Goal: Task Accomplishment & Management: Manage account settings

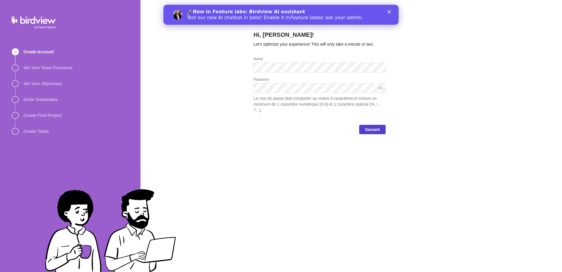
click at [373, 126] on span "Suivant" at bounding box center [372, 129] width 15 height 7
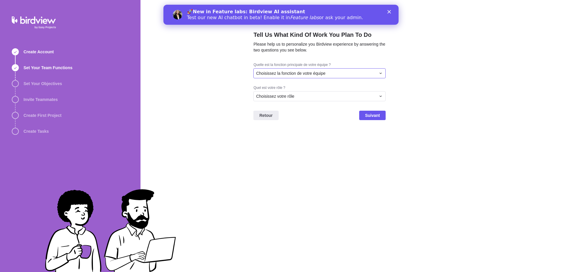
click at [321, 70] on div "Choisissez la fonction de votre équipe" at bounding box center [319, 73] width 132 height 10
click at [321, 108] on div "Gestion de projet" at bounding box center [320, 105] width 132 height 11
click at [317, 95] on div "Choisissez votre rôle" at bounding box center [316, 96] width 120 height 6
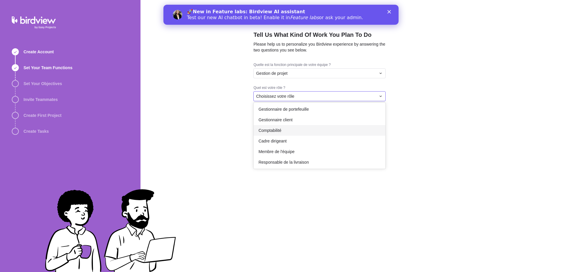
scroll to position [34, 0]
click at [328, 146] on div "Membre de l'équipe" at bounding box center [320, 150] width 132 height 11
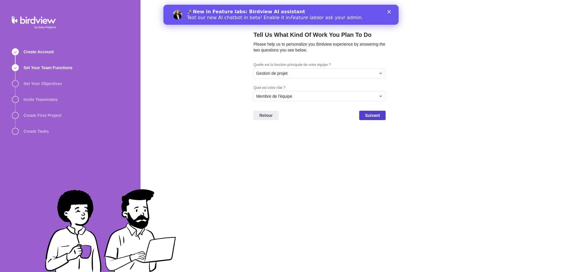
click at [367, 116] on span "Suivant" at bounding box center [372, 115] width 15 height 7
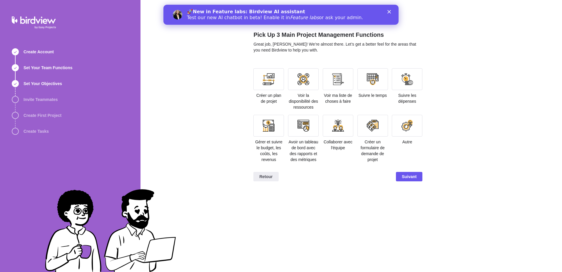
click at [456, 108] on div "Pick Up 3 Main Project Management Functions Great job, Isabelle Simon! We’re al…" at bounding box center [350, 136] width 421 height 272
click at [477, 125] on div "Pick Up 3 Main Project Management Functions Great job, Isabelle Simon! We’re al…" at bounding box center [350, 136] width 421 height 272
click at [340, 85] on div at bounding box center [338, 79] width 12 height 12
click at [261, 128] on div at bounding box center [268, 126] width 31 height 22
click at [308, 129] on div at bounding box center [303, 126] width 12 height 12
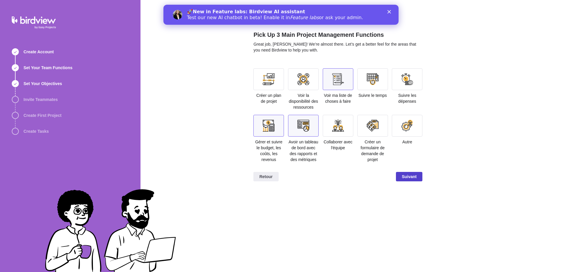
click at [409, 176] on span "Suivant" at bounding box center [409, 176] width 15 height 7
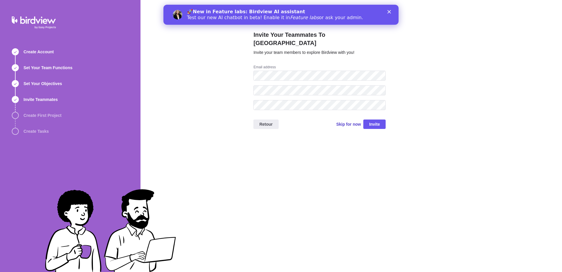
click at [351, 121] on span "Skip for now" at bounding box center [348, 124] width 25 height 6
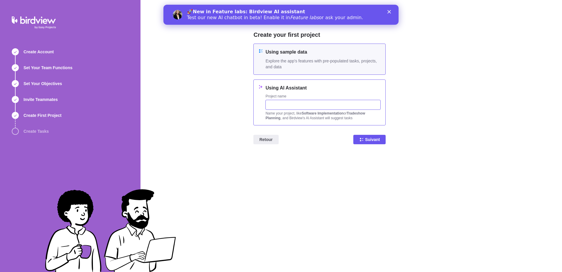
click at [314, 103] on input "text" at bounding box center [322, 105] width 115 height 10
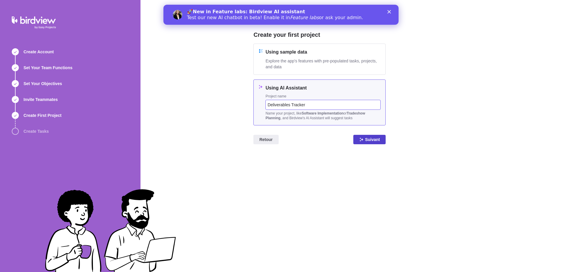
type input "Deliverables Tracker"
click at [368, 138] on span "Suivant" at bounding box center [372, 139] width 15 height 7
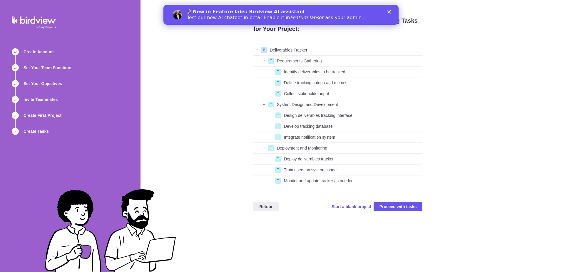
scroll to position [137, 165]
click at [264, 60] on div "grid" at bounding box center [260, 61] width 14 height 8
click at [295, 140] on div "Integrate notification system" at bounding box center [352, 137] width 141 height 11
click at [295, 147] on span "Deployment and Monitoring" at bounding box center [302, 148] width 50 height 6
click at [346, 207] on span "Start a blank project" at bounding box center [351, 206] width 40 height 6
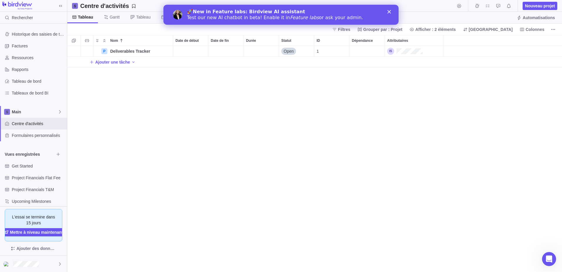
click at [390, 11] on polygon "Fermer" at bounding box center [389, 12] width 4 height 4
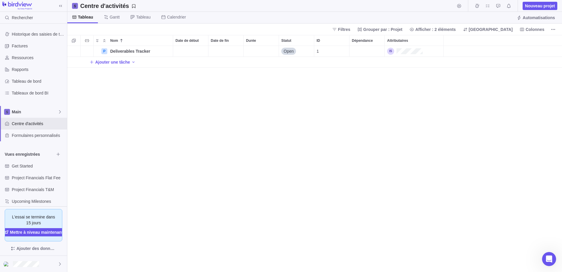
click at [149, 157] on div "P Deliverables Tracker Détails Open 1 Ajouter une tâche" at bounding box center [314, 159] width 495 height 226
click at [108, 61] on span "Ajouter une tâche" at bounding box center [112, 62] width 35 height 6
click at [165, 114] on div "Nom Date de début Date de fin Durée Statut ID Dépendance Attributaires P Delive…" at bounding box center [314, 153] width 495 height 237
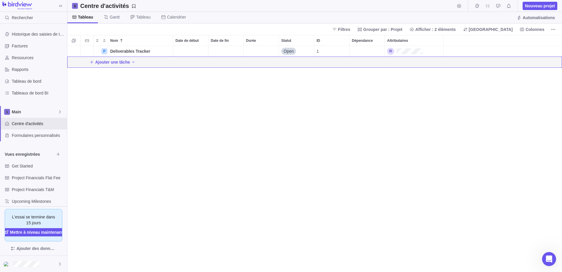
click at [377, 61] on div "Ajouter une tâche" at bounding box center [314, 62] width 495 height 11
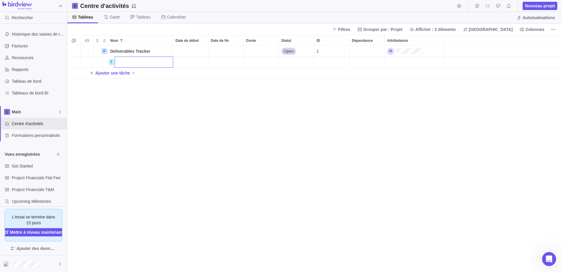
click at [130, 73] on div "Nom Date de début Date de fin Durée Statut ID Dépendance Attributaires P Delive…" at bounding box center [314, 153] width 495 height 237
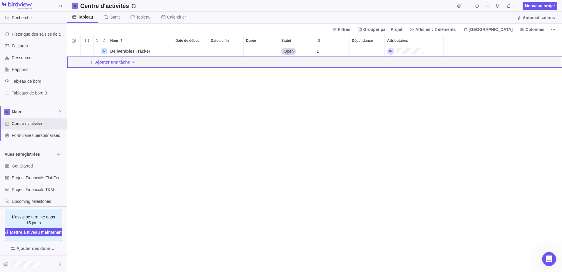
click at [133, 62] on icon "Ajouter une activité" at bounding box center [134, 61] width 2 height 1
click at [158, 93] on span "Demande" at bounding box center [152, 94] width 18 height 6
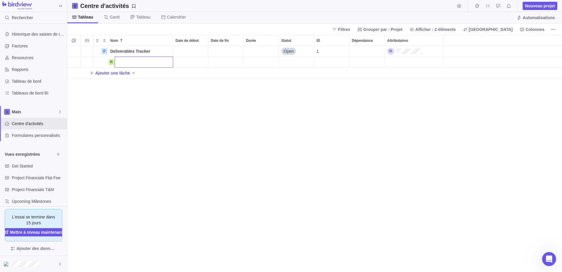
click at [133, 72] on div "Nom Date de début Date de fin Durée Statut ID Dépendance Attributaires P Delive…" at bounding box center [314, 153] width 495 height 237
click at [138, 41] on div "Nom" at bounding box center [140, 40] width 65 height 10
click at [146, 49] on icon "Nom" at bounding box center [144, 51] width 5 height 5
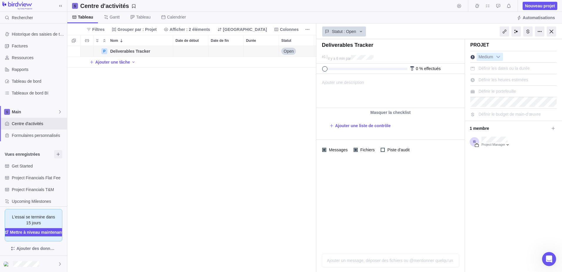
scroll to position [6, 0]
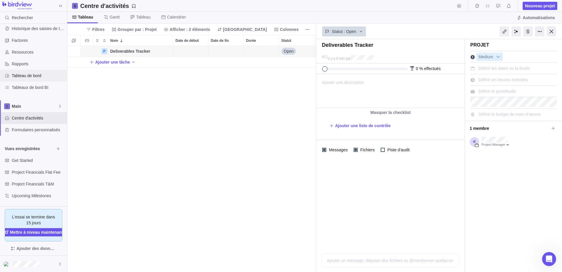
click at [33, 76] on span "Tableau de bord" at bounding box center [38, 76] width 53 height 6
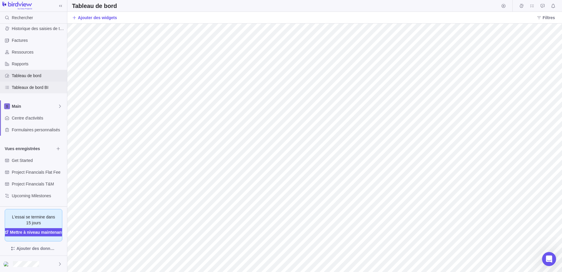
click at [33, 83] on div "Tableaux de bord BI" at bounding box center [33, 87] width 67 height 12
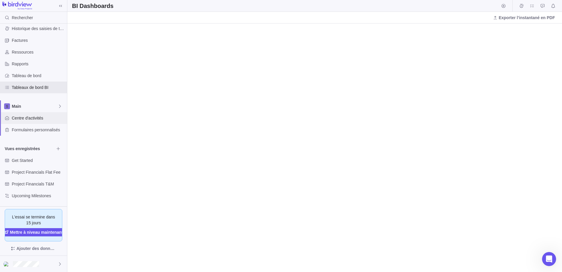
click at [25, 117] on span "Centre d'activités" at bounding box center [38, 118] width 53 height 6
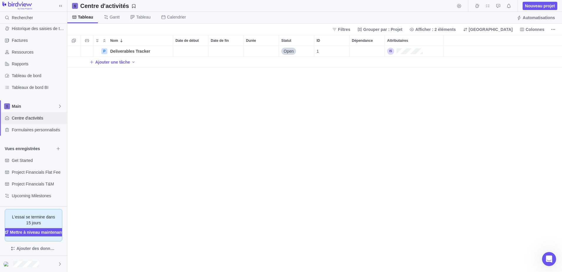
scroll to position [221, 490]
drag, startPoint x: 103, startPoint y: 53, endPoint x: 64, endPoint y: 52, distance: 38.8
click at [64, 52] on div "Rechercher Historique des saisies de temps Factures Ressources Rapports Tableau…" at bounding box center [281, 136] width 562 height 272
click at [153, 50] on span "Détails" at bounding box center [155, 51] width 14 height 6
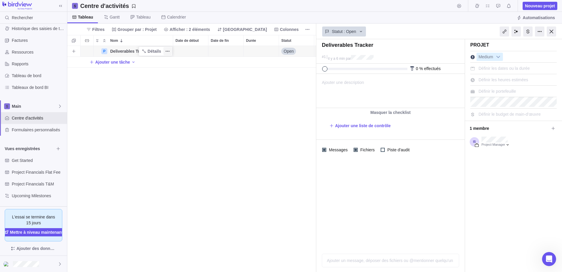
click at [165, 52] on icon "Plus d’actions" at bounding box center [167, 51] width 5 height 5
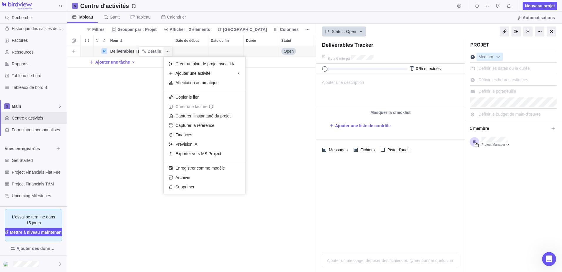
click at [165, 52] on icon "Plus d’actions" at bounding box center [167, 51] width 5 height 5
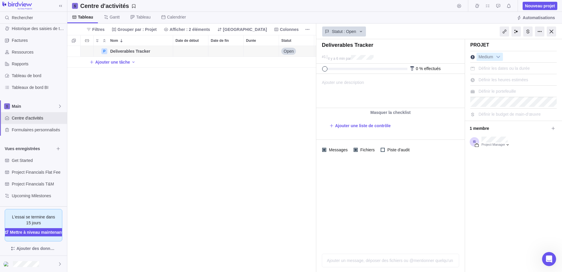
click at [137, 96] on div "P Deliverables Tracker Détails Open 1 Ajouter une tâche" at bounding box center [191, 159] width 249 height 226
click at [143, 137] on div "P Deliverables Tracker Détails Open 1 Ajouter une tâche" at bounding box center [191, 159] width 249 height 226
click at [552, 33] on div at bounding box center [551, 31] width 9 height 10
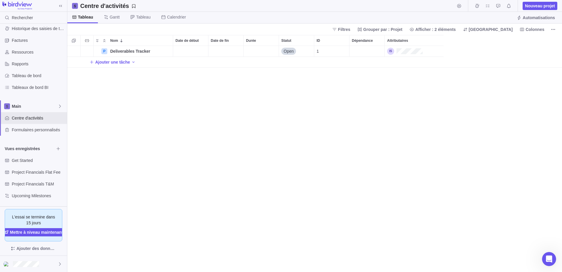
scroll to position [221, 490]
click at [177, 178] on div "P Deliverables Tracker Détails Open 1 Ajouter une tâche" at bounding box center [314, 159] width 495 height 226
click at [86, 41] on icon "Plus d’actions" at bounding box center [87, 40] width 5 height 5
click at [163, 113] on div "P Deliverables Tracker Détails Open 1 Ajouter une tâche" at bounding box center [314, 159] width 495 height 226
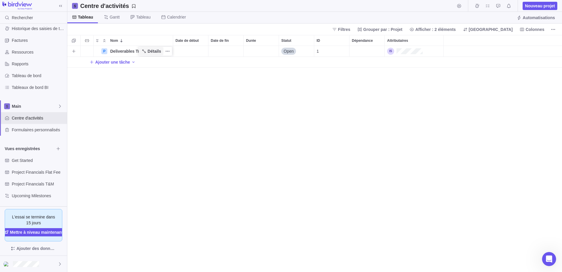
click at [143, 50] on icon "Nom" at bounding box center [144, 51] width 5 height 5
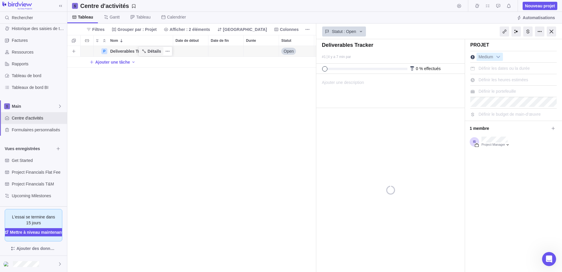
scroll to position [221, 244]
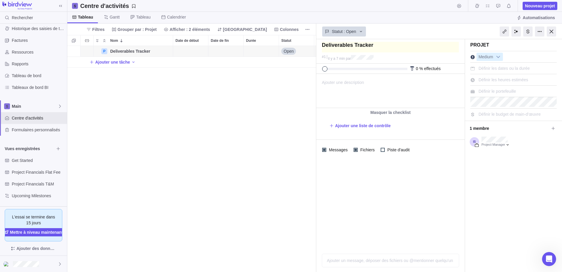
click at [386, 48] on textarea at bounding box center [390, 47] width 137 height 11
drag, startPoint x: 391, startPoint y: 46, endPoint x: 266, endPoint y: 43, distance: 124.9
click at [266, 43] on div "Centre d'activités Nouveau projet Tableau Gantt Tableau Calendrier Automatisati…" at bounding box center [314, 136] width 495 height 272
type textarea "P"
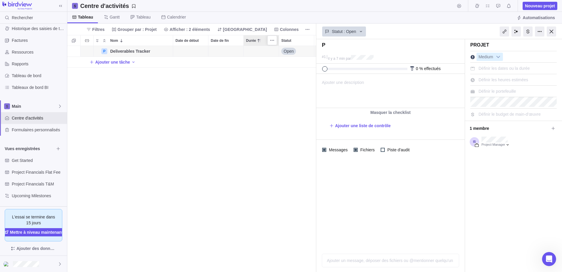
type textarea "Pr"
type textarea "Pro"
type textarea "Proj"
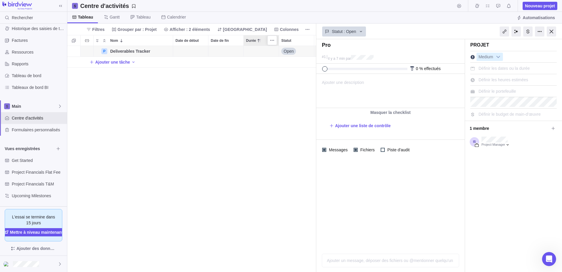
type textarea "Proj"
type textarea "Proje"
type textarea "Projec"
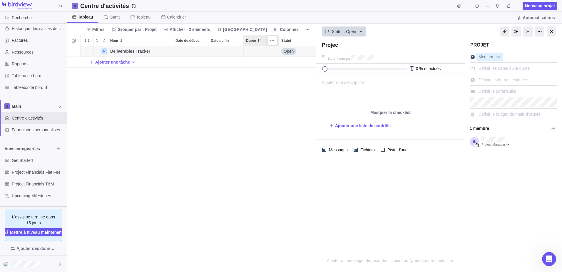
type textarea "Project"
type textarea "Project 1"
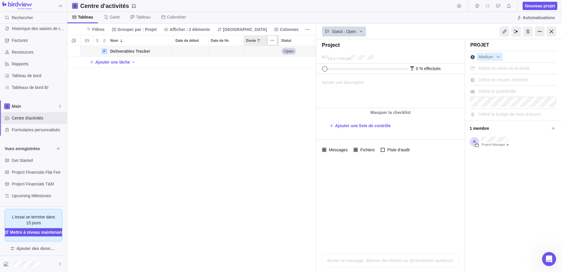
type textarea "Project 1"
click at [172, 116] on div "P Project 1 Détails Open 1 Ajouter une tâche" at bounding box center [191, 159] width 249 height 226
click at [134, 60] on icon "Ajouter une activité" at bounding box center [133, 62] width 5 height 5
click at [115, 62] on div "P Project 1 Détails Open 1 Ajouter une tâche" at bounding box center [191, 159] width 249 height 226
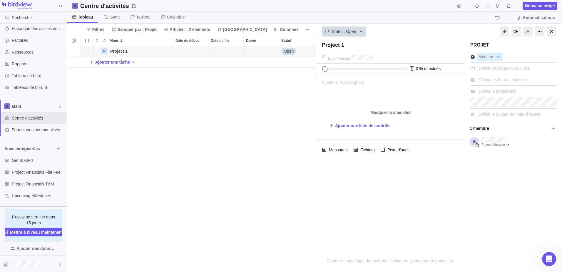
click at [115, 62] on span "Ajouter une tâche" at bounding box center [112, 62] width 35 height 6
click at [132, 62] on input "Nom" at bounding box center [144, 61] width 58 height 11
type input "Deliverable 1"
type input "Deliverable 3"
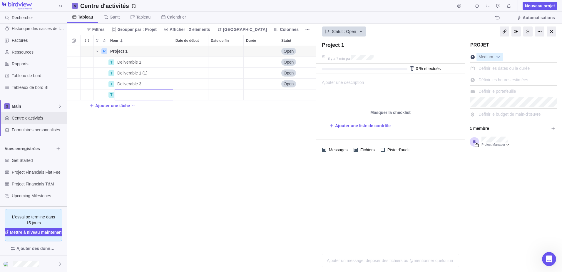
click at [158, 66] on div "P Project 1 Détails Open 1 T Deliverable 1 Détails Open 1 T Deliverable 1 (1) D…" at bounding box center [191, 159] width 249 height 226
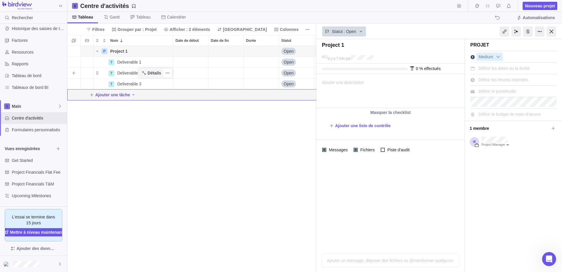
click at [158, 70] on span "Détails" at bounding box center [151, 73] width 24 height 8
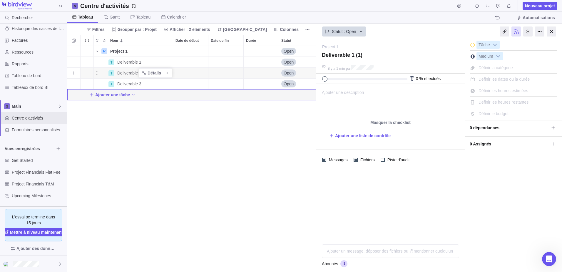
click at [119, 74] on span "Deliverable 1 (1)" at bounding box center [132, 73] width 30 height 6
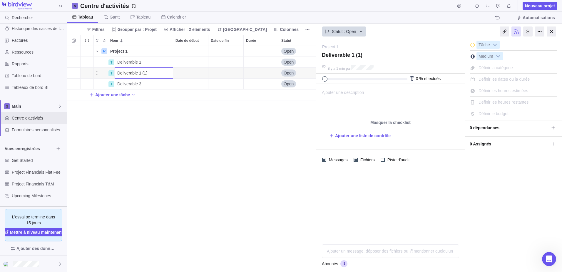
click at [368, 64] on body "Rechercher Historique des saisies de temps Factures Ressources Rapports Tableau…" at bounding box center [281, 136] width 562 height 272
click at [368, 55] on textarea at bounding box center [390, 57] width 137 height 11
type textarea "Deliverable 1 (1"
type textarea "Deliverable 1 ("
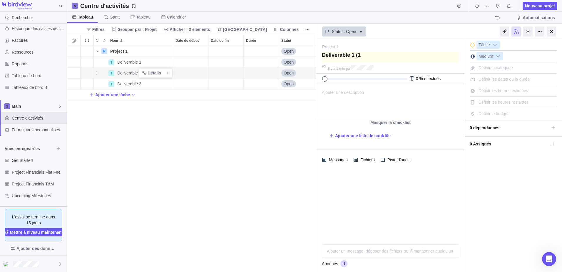
type textarea "Deliverable 1 ("
type textarea "Deliverable 1"
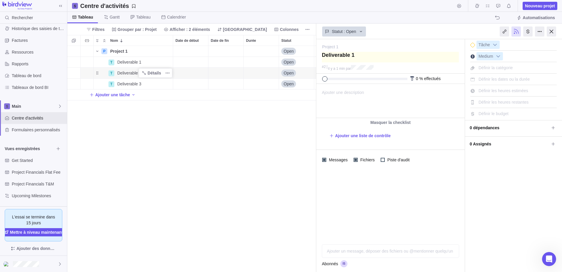
type textarea "Deliverable"
type textarea "Deliverable 2"
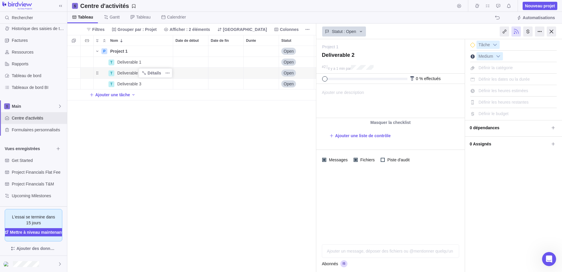
click at [283, 151] on div "P Project 1 Détails Open 1 T Deliverable 1 Détails Open 1 T Deliverable 2 Détai…" at bounding box center [191, 159] width 249 height 226
click at [153, 64] on span "Détails" at bounding box center [155, 62] width 14 height 6
click at [192, 141] on div "P Project 1 Détails Open 1 T Deliverable 1 Détails Open 1 T Deliverable 2 Détai…" at bounding box center [191, 159] width 249 height 226
click at [352, 177] on div at bounding box center [390, 205] width 148 height 70
click at [132, 94] on icon "Ajouter une activité" at bounding box center [133, 94] width 5 height 5
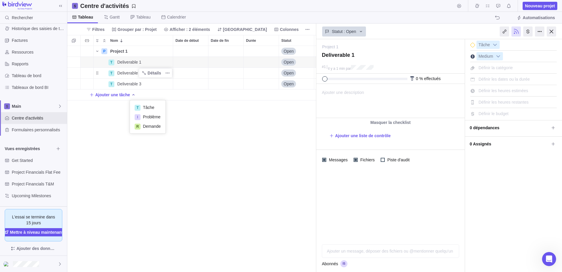
click at [104, 51] on div "P Project 1 Détails Open 1 T Deliverable 1 Détails Open 1 T Deliverable 2 Détai…" at bounding box center [191, 159] width 249 height 226
click at [70, 49] on span "Ajouter une activité" at bounding box center [74, 51] width 8 height 8
click at [159, 128] on div "P Project 1 Détails Open 1 T Deliverable 1 Détails Open 1 T Deliverable 2 Détai…" at bounding box center [191, 159] width 249 height 226
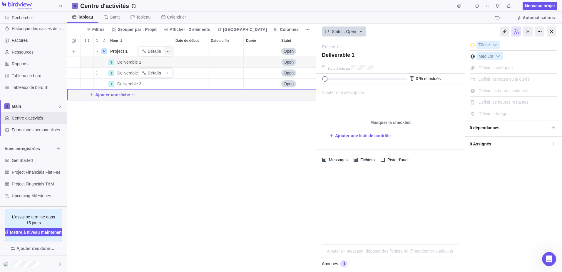
click at [166, 50] on icon "Plus d’actions" at bounding box center [167, 51] width 5 height 5
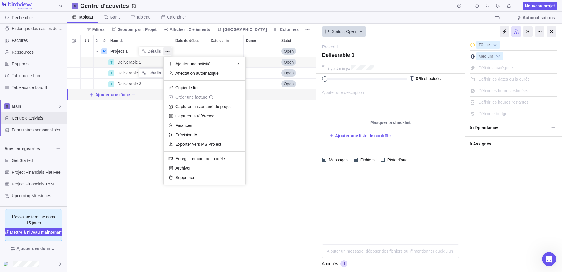
click at [104, 139] on div "P Project 1 Détails Open 1 T Deliverable 1 Détails Open 1 T Deliverable 2 Détai…" at bounding box center [191, 159] width 249 height 226
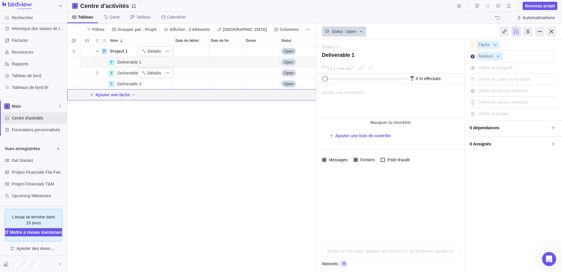
click at [95, 51] on icon "Nom" at bounding box center [97, 51] width 5 height 5
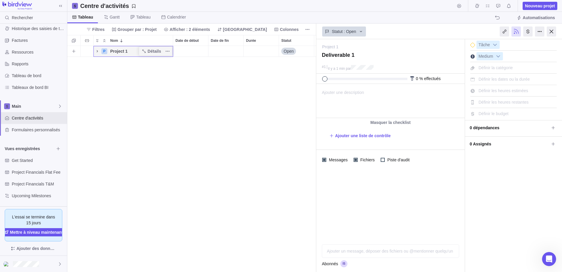
click at [95, 51] on icon "Nom" at bounding box center [97, 51] width 5 height 5
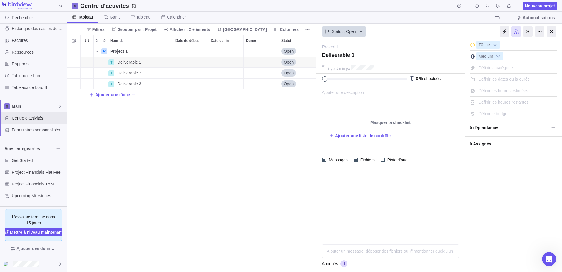
drag, startPoint x: 88, startPoint y: 106, endPoint x: 75, endPoint y: 93, distance: 18.1
click at [71, 93] on div "Ajouter une tâche" at bounding box center [255, 94] width 376 height 11
click at [89, 104] on div "P Project 1 Détails Open 1 T Deliverable 1 Détails Open 1 T Deliverable 2 Détai…" at bounding box center [191, 159] width 249 height 226
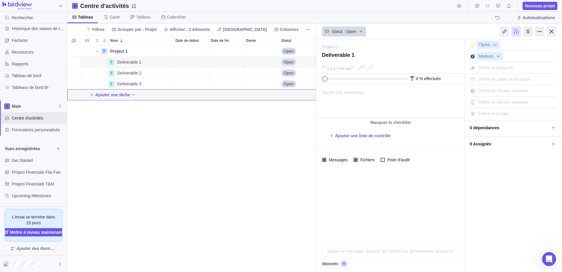
click at [133, 95] on icon "Ajouter une activité" at bounding box center [133, 94] width 5 height 5
click at [159, 126] on span "Demande" at bounding box center [152, 126] width 18 height 6
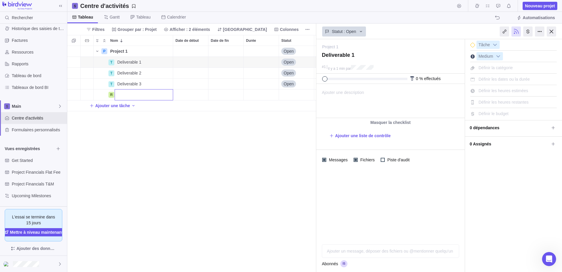
click at [131, 95] on input "Nom" at bounding box center [144, 94] width 58 height 11
click at [84, 140] on div "P Project 1 Détails Open 1 T Deliverable 1 Détails Open 1 T Deliverable 2 Détai…" at bounding box center [191, 159] width 249 height 226
click at [157, 29] on span "Grouper par : Projet" at bounding box center [137, 29] width 39 height 6
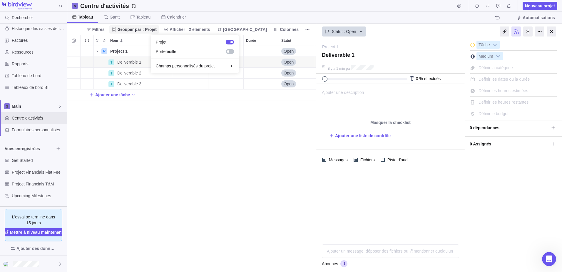
click at [157, 29] on span "Grouper par : Projet" at bounding box center [137, 29] width 39 height 6
click at [96, 52] on icon "Nom" at bounding box center [97, 51] width 5 height 5
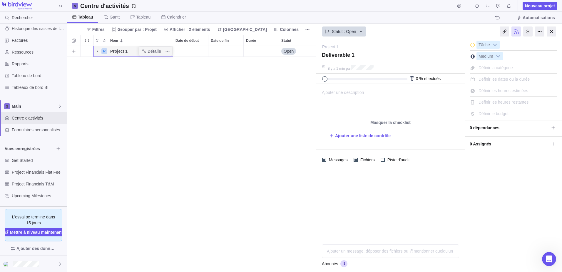
click at [96, 52] on icon "Nom" at bounding box center [97, 51] width 5 height 5
click at [167, 52] on icon "Plus d’actions" at bounding box center [167, 51] width 5 height 5
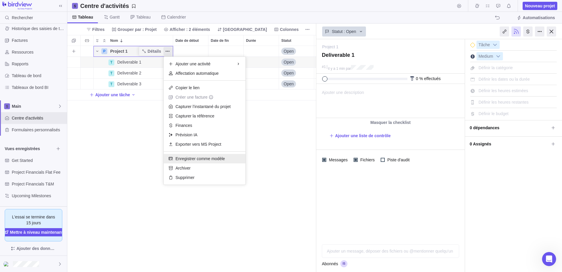
click at [222, 158] on span "Enregistrer comme modèle" at bounding box center [199, 158] width 49 height 6
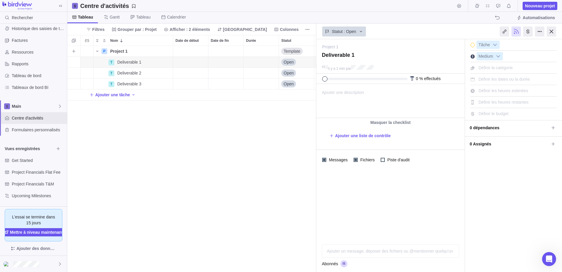
click at [142, 133] on div "P Project 1 Détails Template 1 T Deliverable 1 Détails Open 1 T Deliverable 2 D…" at bounding box center [191, 159] width 249 height 226
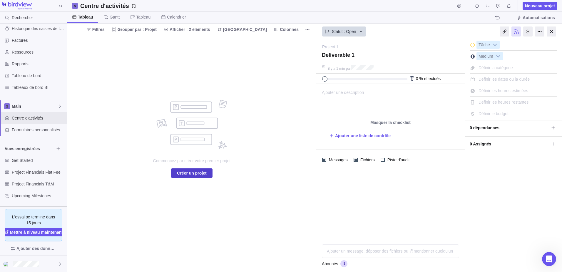
click at [199, 174] on span "Créer un projet" at bounding box center [191, 172] width 29 height 7
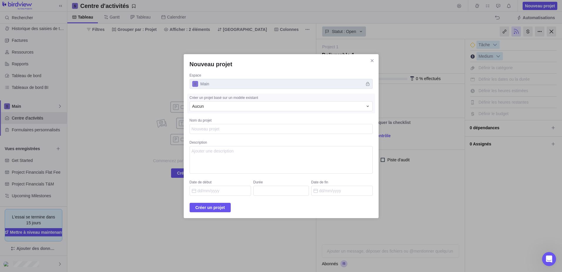
type textarea "P"
type textarea "x"
type textarea "Pr"
type textarea "x"
type textarea "Pro"
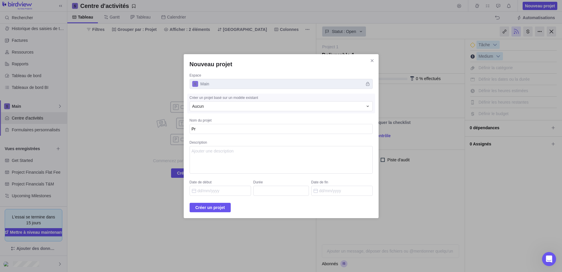
type textarea "x"
type textarea "Proj"
type textarea "x"
type textarea "Proje"
type textarea "x"
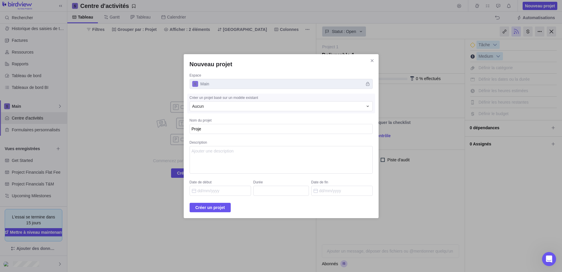
type textarea "Projet"
type textarea "x"
type textarea "Projet"
type textarea "x"
type textarea "Projet 2"
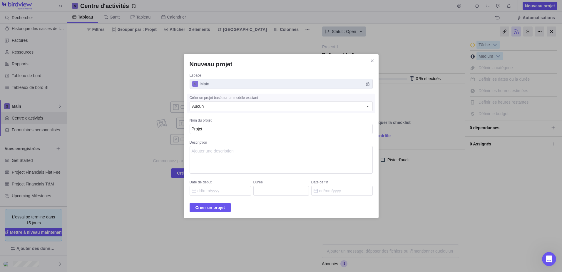
type textarea "x"
type textarea "Projet 2"
click at [225, 208] on span "Créer un projet" at bounding box center [209, 207] width 29 height 7
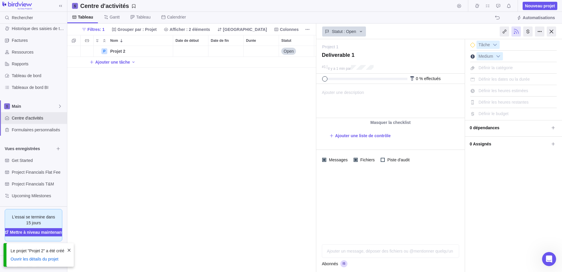
scroll to position [221, 244]
click at [148, 112] on div "P Projet 2 Détails Open 2 Ajouter une tâche" at bounding box center [191, 159] width 249 height 226
click at [266, 126] on div "P Projet 2 Détails Open 2 Ajouter une tâche" at bounding box center [191, 159] width 249 height 226
click at [212, 33] on span "Afficher : 2 éléments" at bounding box center [186, 29] width 51 height 8
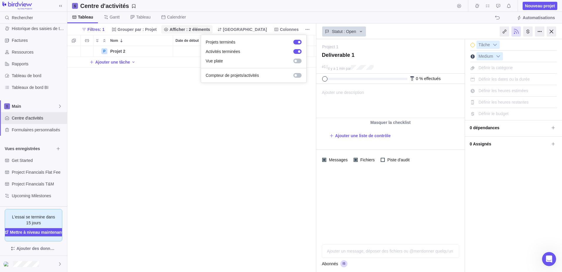
click at [210, 27] on span "Afficher : 2 éléments" at bounding box center [190, 29] width 41 height 6
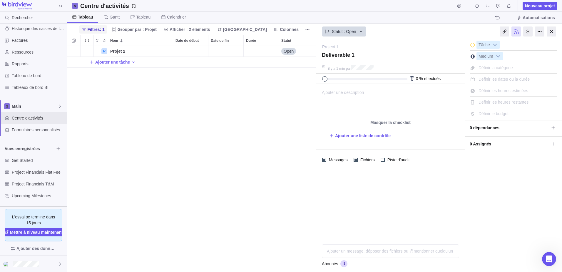
click at [105, 29] on span "Filtres: 1" at bounding box center [96, 29] width 17 height 6
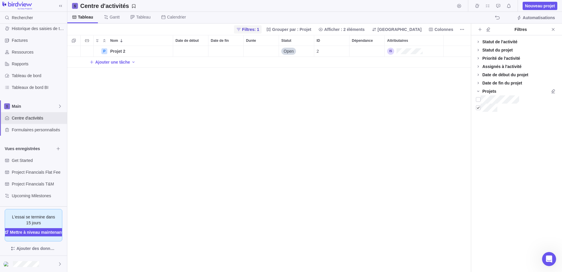
click at [139, 29] on div "Filtres: 1 Grouper par : Projet Afficher : 2 éléments Trier Colonnes" at bounding box center [268, 29] width 403 height 11
click at [272, 133] on div "P Projet 2 Détails Open 2 Ajouter une tâche" at bounding box center [268, 159] width 403 height 226
click at [89, 65] on div "Ajouter une tâche" at bounding box center [268, 62] width 403 height 11
click at [36, 119] on body "Rechercher Historique des saisies de temps Factures Ressources Rapports Tableau…" at bounding box center [281, 136] width 562 height 272
click at [29, 105] on span "Main" at bounding box center [35, 106] width 46 height 6
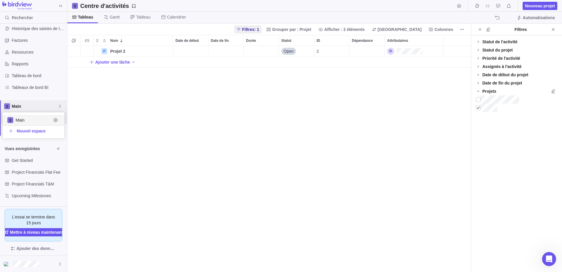
scroll to position [21, 57]
click at [41, 104] on span "Main" at bounding box center [35, 106] width 46 height 6
click at [36, 110] on div "Main" at bounding box center [33, 106] width 67 height 12
click at [32, 119] on span "Main" at bounding box center [34, 120] width 36 height 6
click at [36, 115] on span "Centre d'activités" at bounding box center [38, 118] width 53 height 6
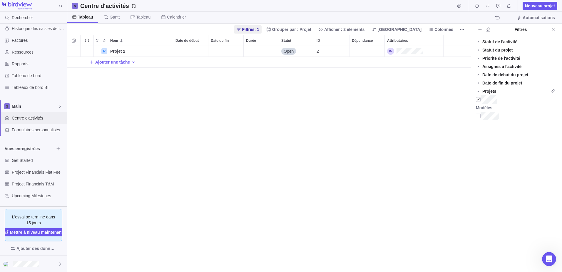
scroll to position [221, 399]
click at [36, 125] on div "Formulaires personnalisés" at bounding box center [33, 130] width 67 height 12
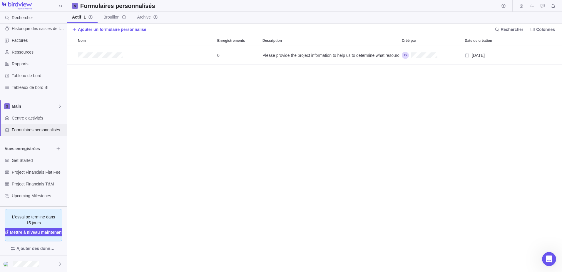
scroll to position [221, 490]
click at [36, 116] on span "Centre d'activités" at bounding box center [38, 118] width 53 height 6
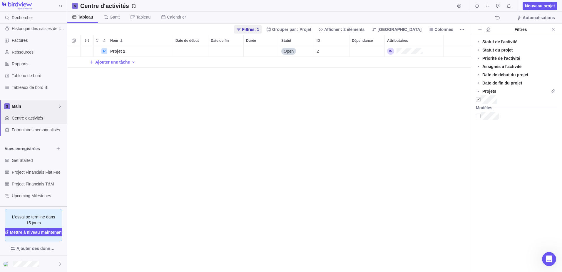
scroll to position [221, 399]
click at [30, 76] on span "Tableau de bord" at bounding box center [38, 76] width 53 height 6
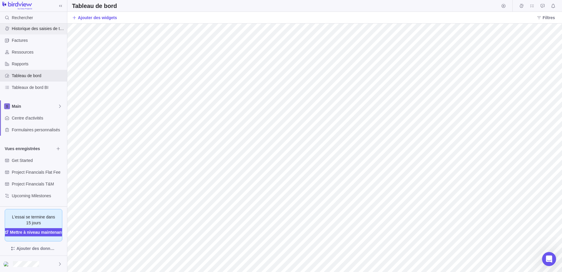
click at [28, 29] on span "Historique des saisies de temps" at bounding box center [38, 29] width 53 height 6
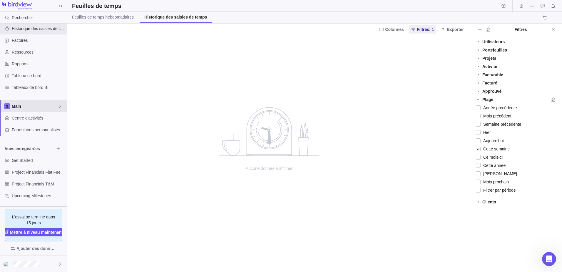
click at [25, 111] on div "Main" at bounding box center [33, 106] width 67 height 12
click at [25, 121] on span "Main" at bounding box center [34, 120] width 36 height 6
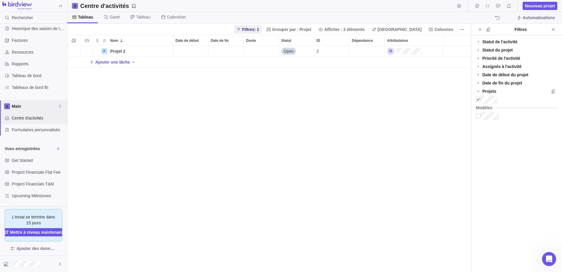
scroll to position [221, 399]
click at [25, 120] on span "Centre d'activités" at bounding box center [38, 118] width 53 height 6
click at [30, 130] on span "Formulaires personnalisés" at bounding box center [38, 130] width 53 height 6
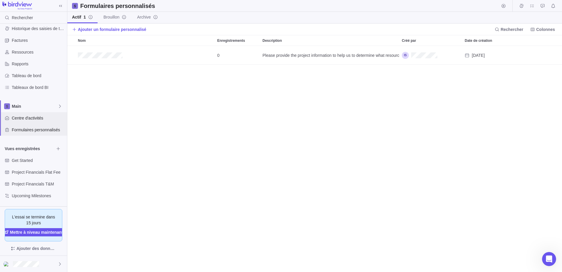
scroll to position [221, 490]
click at [31, 113] on div "Centre d'activités" at bounding box center [33, 118] width 67 height 12
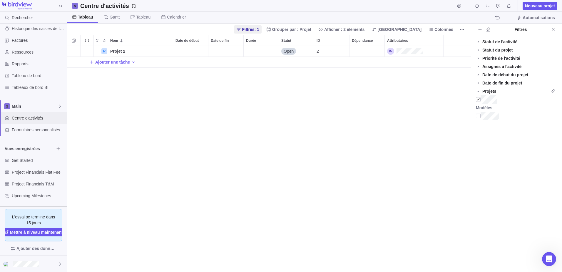
scroll to position [221, 399]
click at [329, 89] on div "P Projet 2 Détails Open 2 Ajouter une tâche" at bounding box center [268, 159] width 403 height 226
click at [259, 27] on span "Filtres: 1" at bounding box center [250, 29] width 17 height 6
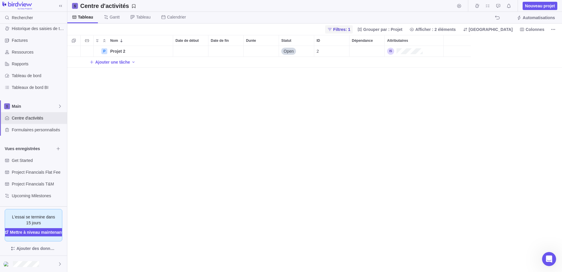
scroll to position [221, 490]
click at [95, 41] on icon "Tout développer" at bounding box center [97, 40] width 5 height 5
click at [127, 41] on div "Nom" at bounding box center [140, 40] width 65 height 10
click at [164, 42] on icon "Plus d’actions" at bounding box center [166, 40] width 5 height 5
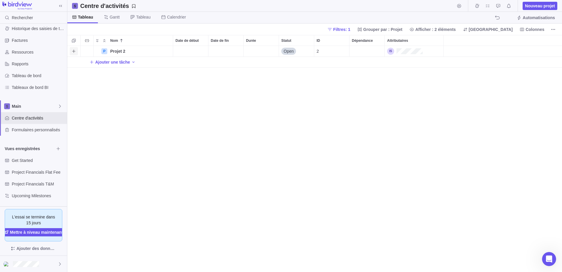
click at [73, 50] on icon "Ajouter une activité" at bounding box center [73, 51] width 5 height 5
click at [73, 50] on div "Nom Date de début Date de fin Durée Statut ID Dépendance Attributaires P Projet…" at bounding box center [314, 153] width 495 height 237
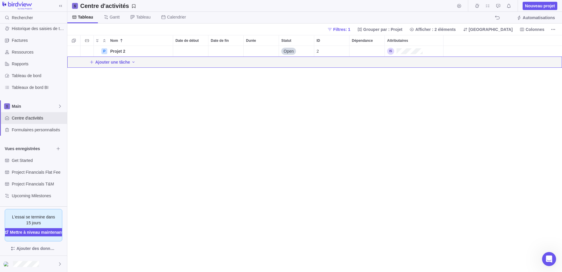
click at [128, 81] on div "P Projet 2 Détails Open 2 Ajouter une tâche" at bounding box center [314, 159] width 495 height 226
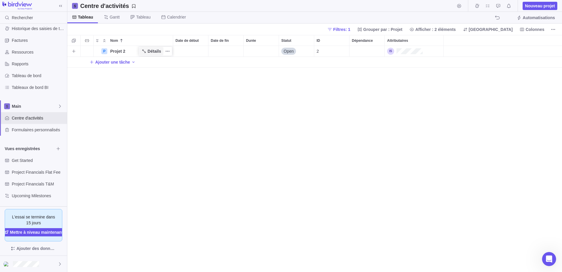
click at [149, 50] on span "Détails" at bounding box center [155, 51] width 14 height 6
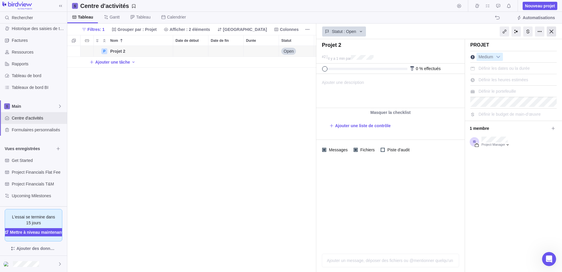
click at [552, 31] on div at bounding box center [551, 31] width 9 height 10
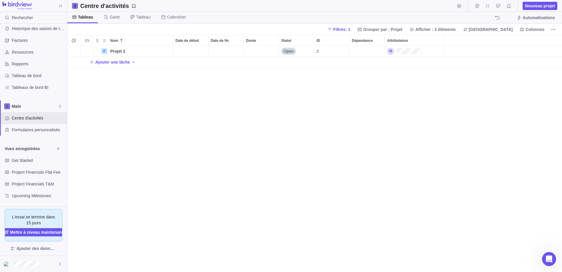
click at [115, 158] on div "P Projet 2 Détails Open 2 Ajouter une tâche" at bounding box center [314, 159] width 495 height 226
click at [100, 21] on span "Gantt" at bounding box center [111, 17] width 25 height 11
click at [140, 17] on span "Tableau" at bounding box center [143, 17] width 14 height 6
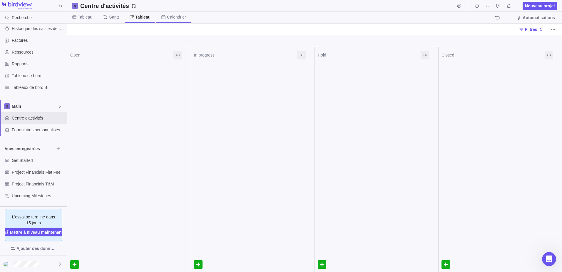
click at [172, 16] on span "Calendrier" at bounding box center [176, 17] width 19 height 6
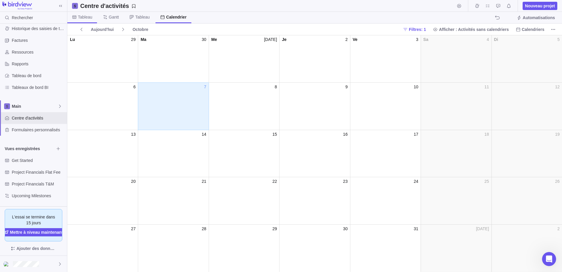
click at [88, 18] on span "Tableau" at bounding box center [85, 17] width 14 height 6
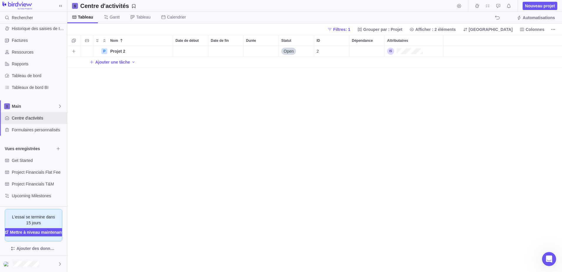
drag, startPoint x: 79, startPoint y: 53, endPoint x: 290, endPoint y: 95, distance: 215.8
click at [289, 99] on div "P Projet 2 Détails Open 2 Ajouter une tâche" at bounding box center [314, 159] width 495 height 226
click at [167, 51] on icon "Plus d’actions" at bounding box center [167, 51] width 1 height 1
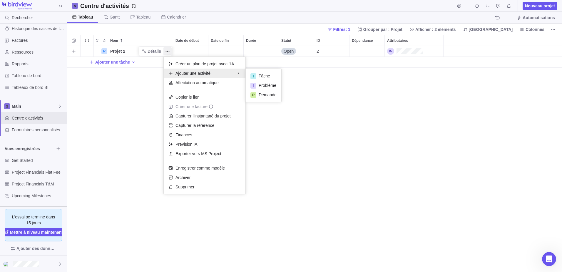
click at [191, 193] on div "Créer un plan de projet avec l'IA Ajouter une activité T Tâche I Problème R Dem…" at bounding box center [205, 125] width 82 height 137
click at [190, 186] on span "Supprimer" at bounding box center [184, 187] width 19 height 6
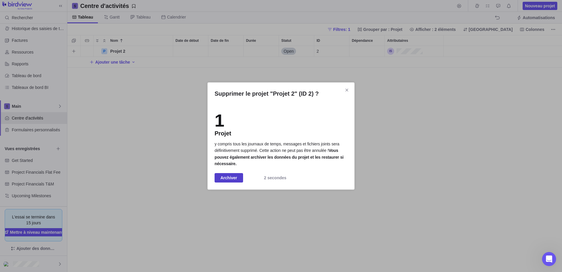
click at [233, 177] on span "Archiver" at bounding box center [228, 177] width 17 height 7
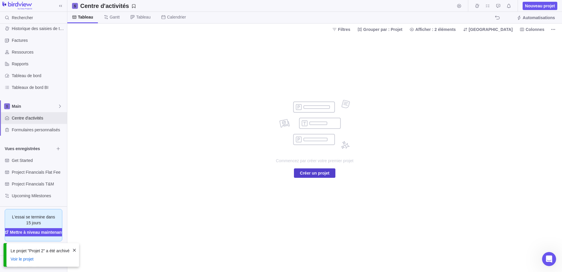
click at [321, 171] on span "Créer un projet" at bounding box center [314, 172] width 29 height 7
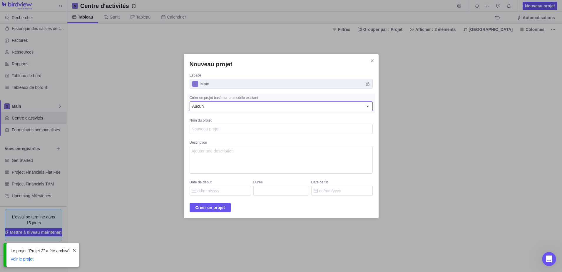
type textarea "x"
click at [230, 106] on div "Aucun" at bounding box center [277, 106] width 171 height 6
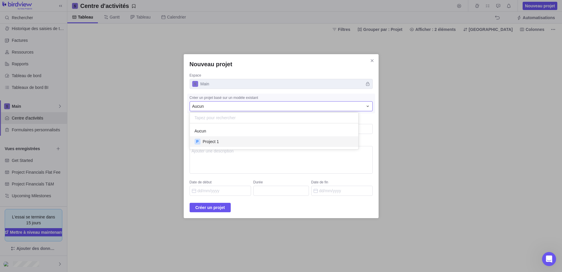
click at [232, 136] on div "P Project 1" at bounding box center [274, 141] width 168 height 11
click at [233, 128] on textarea "Nom du projet" at bounding box center [281, 129] width 183 height 10
click at [370, 60] on icon "Fermer" at bounding box center [372, 60] width 5 height 5
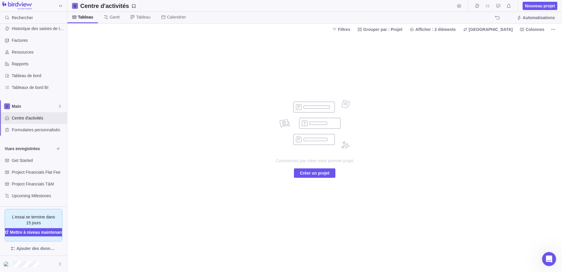
click at [136, 91] on div "Commencez par créer votre premier projet Créer un projet" at bounding box center [314, 153] width 495 height 237
click at [546, 257] on icon "Ouvrir le Messenger Intercom" at bounding box center [548, 258] width 10 height 10
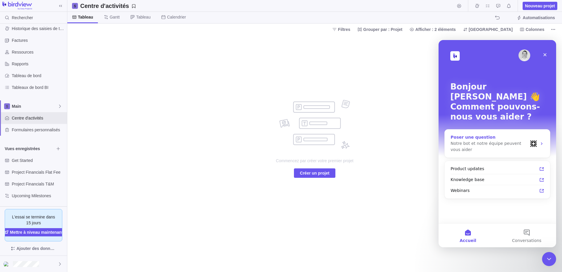
click at [476, 140] on div "Notre bot et notre équipe peuvent vous aider" at bounding box center [488, 146] width 77 height 12
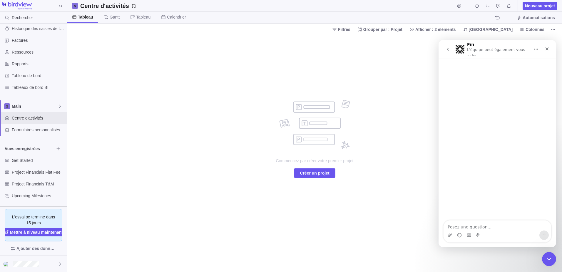
click at [488, 227] on textarea "Posez une question..." at bounding box center [497, 225] width 108 height 10
type textarea "Puis-je vois plusieurs Projets en même temps dans le Centre d'activités?"
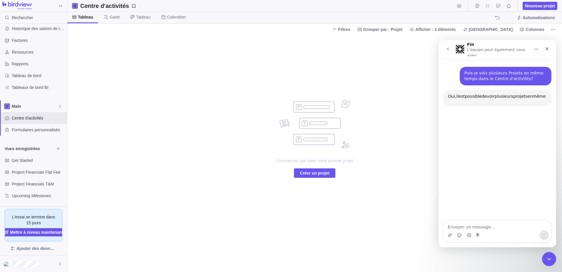
scroll to position [50, 0]
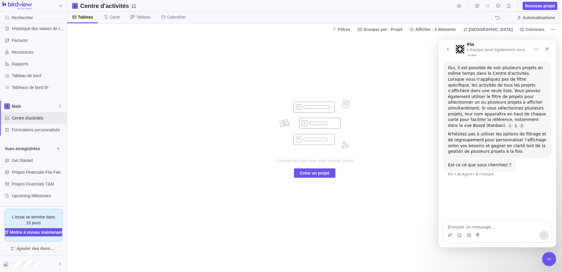
click at [201, 54] on div "Commencez par créer votre premier projet Créer un projet" at bounding box center [314, 153] width 495 height 237
click at [77, 18] on span "Tableau" at bounding box center [82, 17] width 31 height 11
drag, startPoint x: 77, startPoint y: 18, endPoint x: 267, endPoint y: 82, distance: 200.7
click at [267, 82] on div "Commencez par créer votre premier projet Créer un projet" at bounding box center [315, 153] width 118 height 237
click at [308, 167] on div "Commencez par créer votre premier projet Créer un projet" at bounding box center [315, 139] width 118 height 78
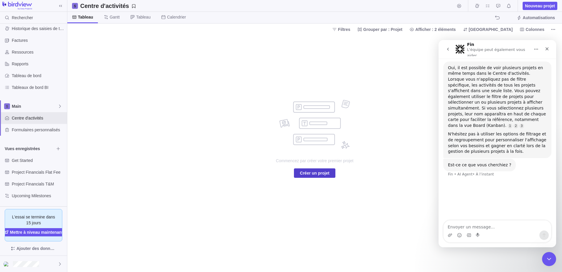
click at [311, 173] on span "Créer un projet" at bounding box center [314, 172] width 29 height 7
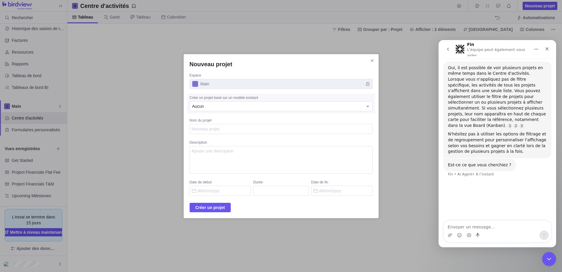
click at [228, 132] on textarea "Nom du projet" at bounding box center [281, 129] width 183 height 10
type textarea "x"
type textarea "P"
type textarea "x"
type textarea "Pr"
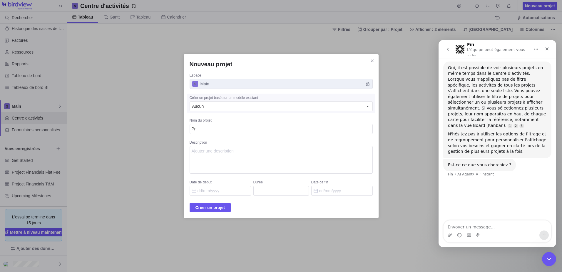
type textarea "x"
type textarea "Pro"
type textarea "x"
type textarea "Proj"
type textarea "x"
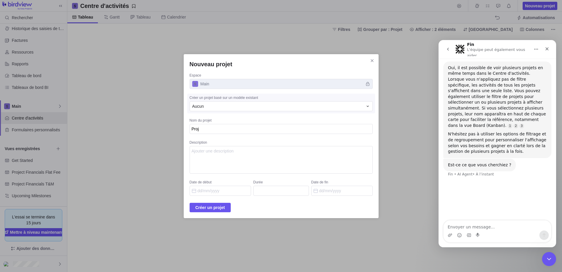
type textarea "Proje"
type textarea "x"
type textarea "Projet"
type textarea "x"
type textarea "Projet"
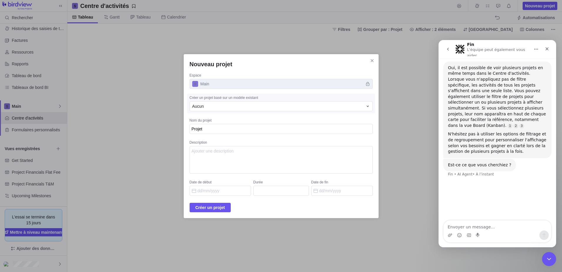
type textarea "x"
type textarea "Projet 1"
type textarea "x"
click at [225, 210] on span "Créer un projet" at bounding box center [209, 207] width 29 height 7
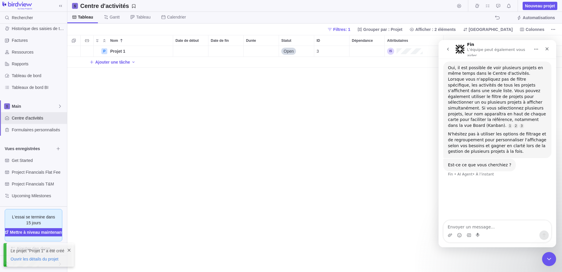
scroll to position [221, 490]
click at [91, 21] on span "Tableau" at bounding box center [82, 17] width 31 height 11
click at [268, 75] on div "P Projet 1 Détails Open 3 Ajouter une tâche" at bounding box center [314, 159] width 495 height 226
drag, startPoint x: 137, startPoint y: 80, endPoint x: 116, endPoint y: 83, distance: 21.4
click at [116, 83] on div "P Projet 1 Détails Open 3 Ajouter une tâche" at bounding box center [314, 159] width 495 height 226
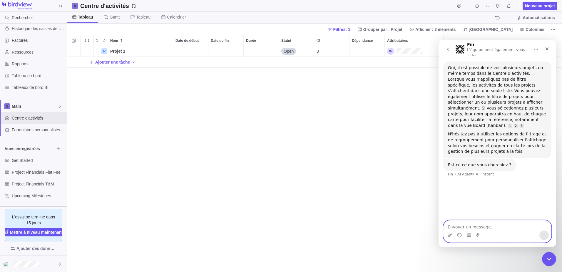
click at [487, 223] on textarea "Envoyer un message..." at bounding box center [497, 225] width 108 height 10
type textarea "Je ne vois pas comment ajouter un deuxième projet dans le Centre d'activités"
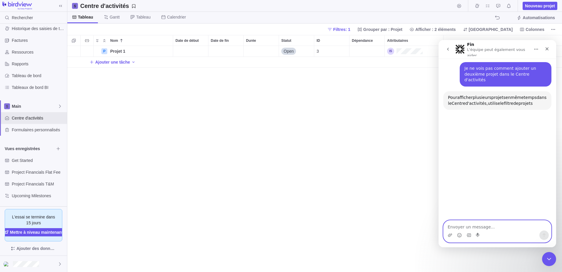
scroll to position [164, 0]
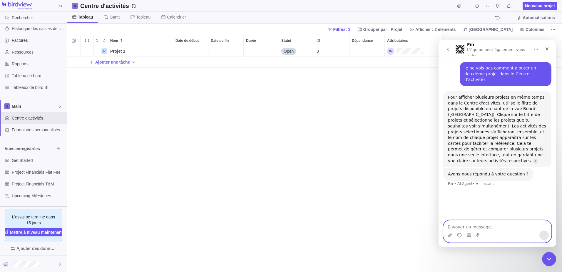
click at [494, 223] on textarea "Envoyer un message..." at bounding box center [497, 225] width 108 height 10
type textarea "Comment créer un deuxième projet?"
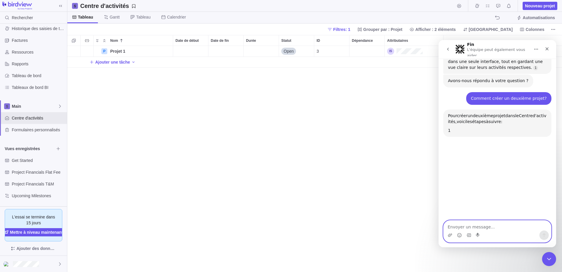
scroll to position [276, 0]
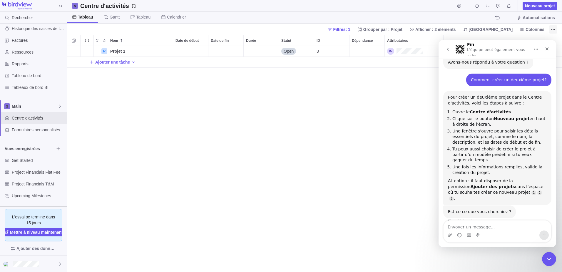
click at [550, 31] on span "Plus d’actions" at bounding box center [553, 29] width 8 height 8
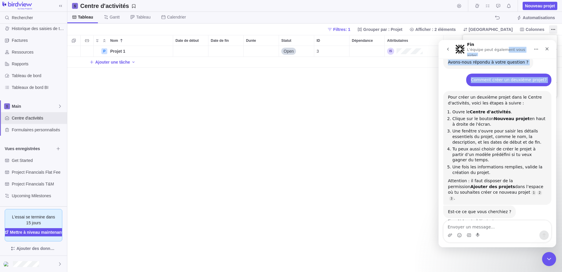
drag, startPoint x: 502, startPoint y: 46, endPoint x: 414, endPoint y: 73, distance: 92.5
click at [438, 73] on html "Fin L'équipe peut également vous aider [PERSON_NAME] pouvez demander des inform…" at bounding box center [497, 143] width 118 height 207
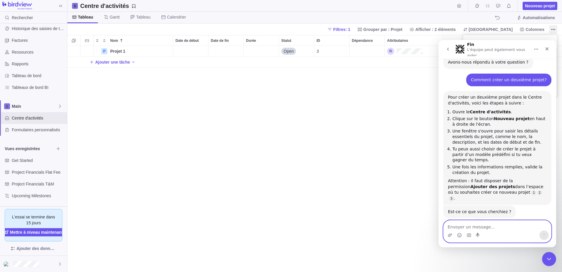
click at [504, 224] on textarea "Envoyer un message..." at bounding box center [497, 225] width 108 height 10
drag, startPoint x: 518, startPoint y: 44, endPoint x: 517, endPoint y: 50, distance: 5.6
click at [517, 50] on div "Fin L'équipe peut également vous aider" at bounding box center [498, 49] width 63 height 14
click at [536, 48] on icon "Accueil" at bounding box center [536, 49] width 5 height 5
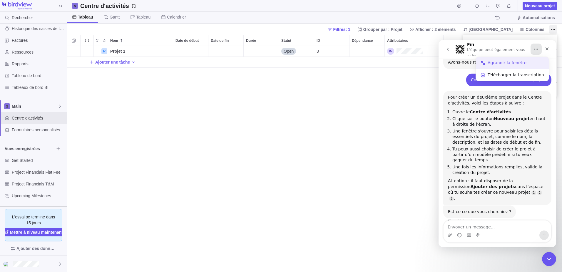
click at [529, 60] on div "Agrandir la fenêtre" at bounding box center [515, 63] width 56 height 6
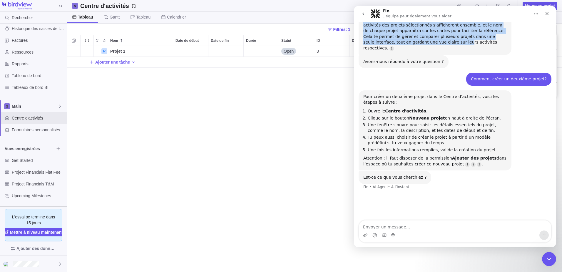
drag, startPoint x: 500, startPoint y: 13, endPoint x: 439, endPoint y: 25, distance: 62.5
click at [439, 25] on div "Fin L'équipe peut également vous aider [PERSON_NAME] pouvez demander des inform…" at bounding box center [455, 126] width 202 height 241
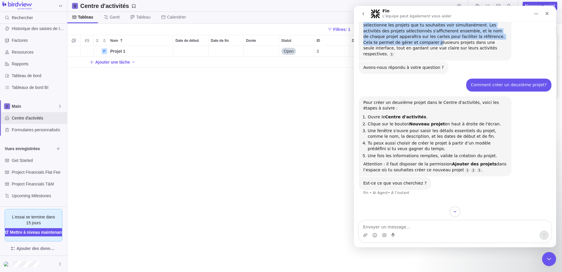
drag, startPoint x: 439, startPoint y: 25, endPoint x: 534, endPoint y: 16, distance: 95.6
click at [534, 16] on icon "Accueil" at bounding box center [536, 13] width 5 height 5
click at [516, 26] on div "Réduire la fenêtre" at bounding box center [515, 29] width 56 height 6
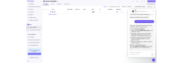
scroll to position [270, 0]
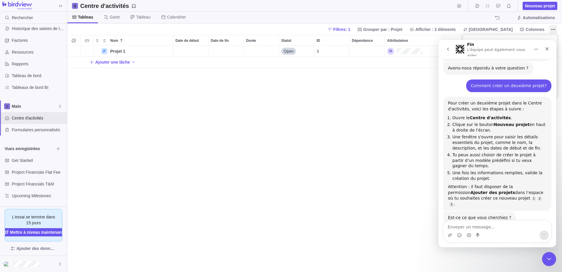
click at [367, 133] on body "Rechercher Historique des saisies de temps Factures Ressources Rapports Tableau…" at bounding box center [281, 136] width 562 height 272
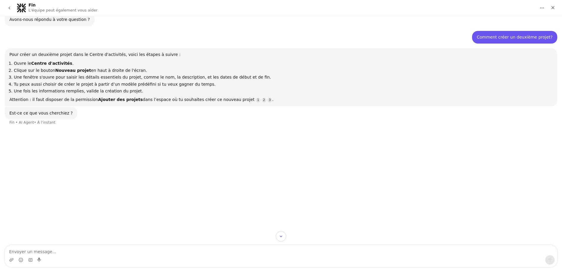
scroll to position [221, 490]
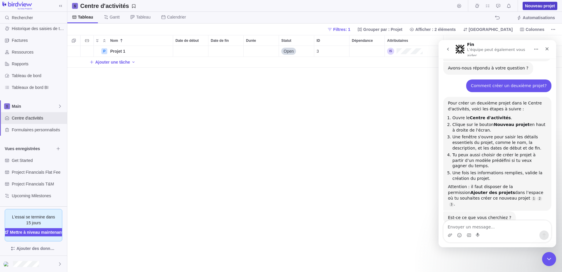
click at [532, 8] on span "Nouveau projet" at bounding box center [540, 6] width 30 height 6
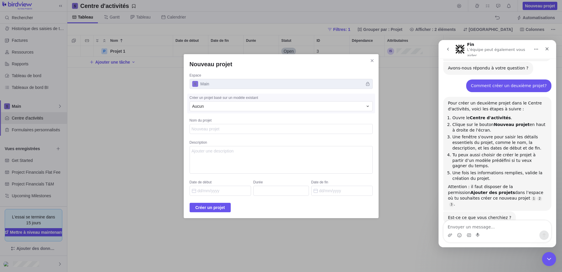
click at [289, 129] on textarea "Nom du projet" at bounding box center [281, 129] width 183 height 10
type textarea "x"
type textarea "P"
type textarea "x"
type textarea "Pr"
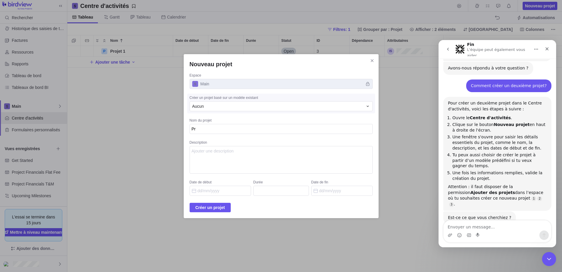
type textarea "x"
type textarea "Pro"
type textarea "x"
type textarea "Proj"
type textarea "x"
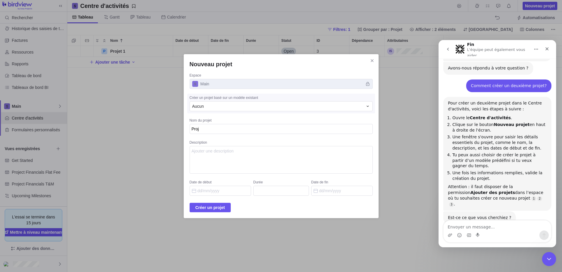
type textarea "Proje"
type textarea "x"
type textarea "Projet"
type textarea "x"
type textarea "Projet"
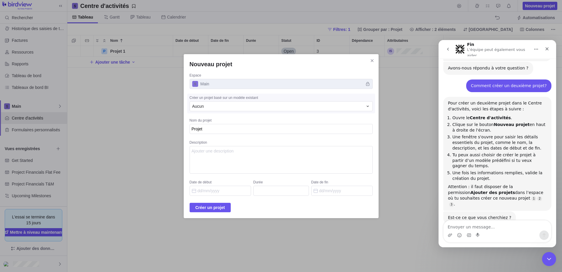
type textarea "x"
type textarea "Projet 1"
type textarea "x"
type textarea "Projet"
type textarea "x"
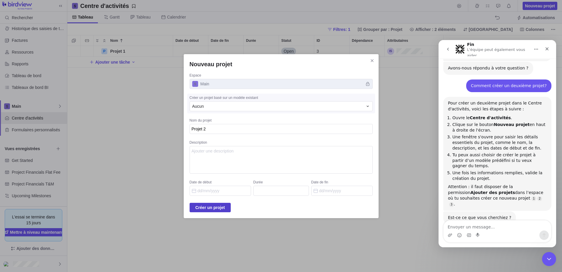
type textarea "Projet 2"
click at [216, 207] on span "Créer un projet" at bounding box center [209, 207] width 29 height 7
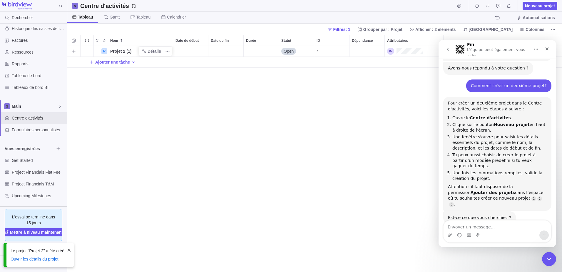
click at [126, 50] on span "Projet 2 (1)" at bounding box center [120, 51] width 21 height 6
click at [143, 50] on input "Projet 2 (1)" at bounding box center [141, 51] width 66 height 11
click at [76, 14] on body "Rechercher Historique des saisies de temps Factures Ressources Rapports Tableau…" at bounding box center [281, 136] width 562 height 272
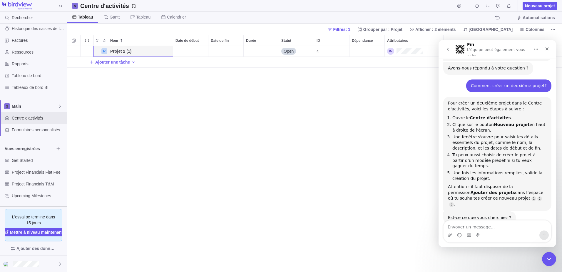
click at [135, 123] on div "P Projet 2 (1) Détails Open 4 Ajouter une tâche" at bounding box center [314, 159] width 495 height 226
click at [128, 35] on div "Filtres: 1 Grouper par : Projet Afficher : 2 éléments Trier Colonnes" at bounding box center [314, 29] width 495 height 11
click at [126, 39] on div "Nom" at bounding box center [140, 40] width 65 height 10
click at [128, 38] on div "Nom" at bounding box center [140, 40] width 65 height 10
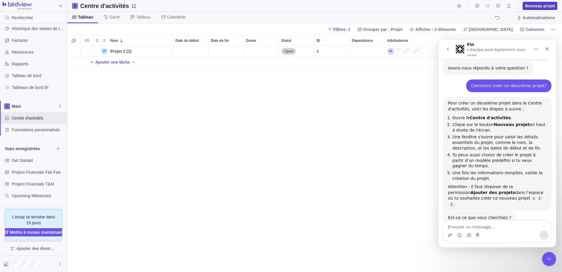
click at [539, 6] on span "Nouveau projet" at bounding box center [540, 6] width 30 height 6
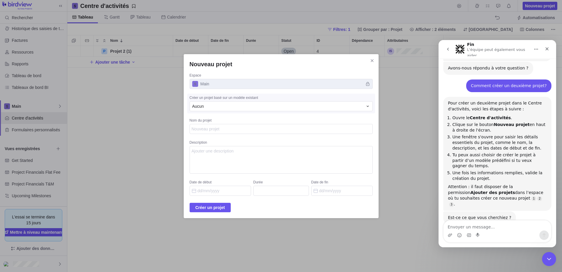
type textarea "x"
type textarea "P"
type textarea "x"
type textarea "Pr"
type textarea "x"
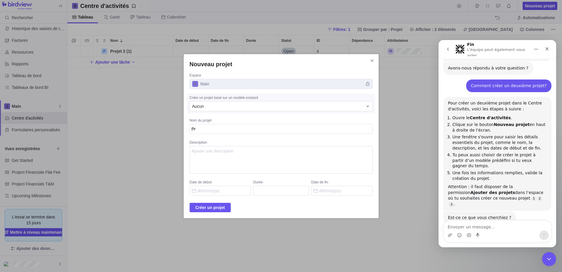
type textarea "Pro"
type textarea "x"
type textarea "Proj"
type textarea "x"
type textarea "Proje"
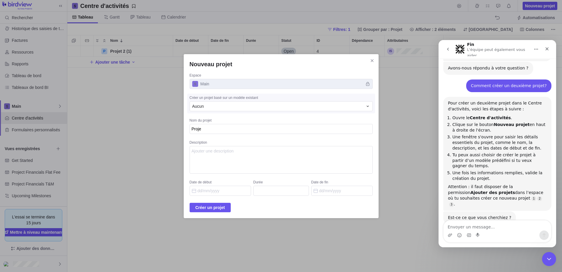
type textarea "x"
type textarea "Projet"
type textarea "x"
type textarea "Projet"
type textarea "x"
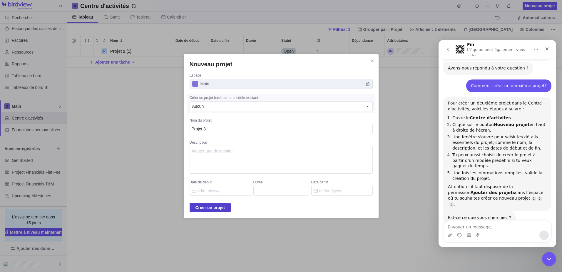
type textarea "Projet 3"
type textarea "x"
click at [220, 206] on span "Créer un projet" at bounding box center [209, 207] width 29 height 7
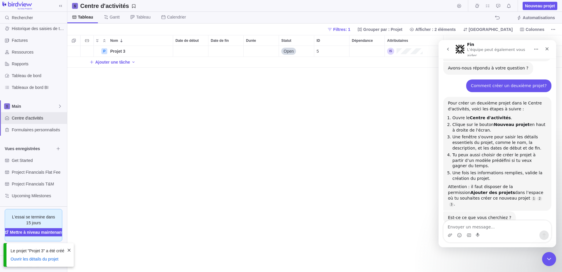
click at [71, 250] on span at bounding box center [69, 249] width 5 height 5
click at [150, 152] on div "P Projet 3 Détails Open 5 Ajouter une tâche" at bounding box center [314, 159] width 495 height 226
click at [97, 89] on div "P Projet 3 Détails Open 5 Ajouter une tâche" at bounding box center [314, 159] width 495 height 226
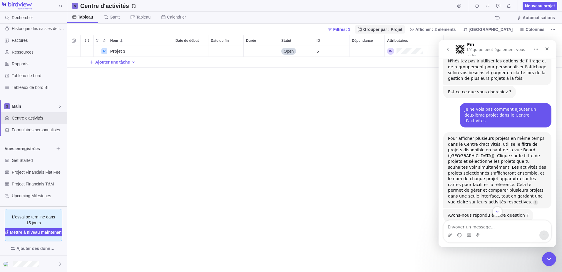
click at [402, 29] on span "Grouper par : Projet" at bounding box center [382, 29] width 39 height 6
click at [416, 38] on div "Projet" at bounding box center [441, 41] width 88 height 9
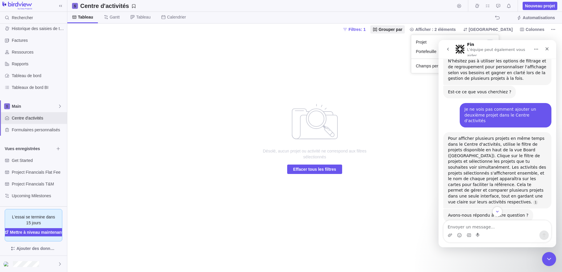
click at [289, 159] on body "Rechercher Historique des saisies de temps Factures Ressources Rapports Tableau…" at bounding box center [281, 136] width 562 height 272
click at [303, 164] on span "Effacer tous les filtres" at bounding box center [314, 168] width 55 height 9
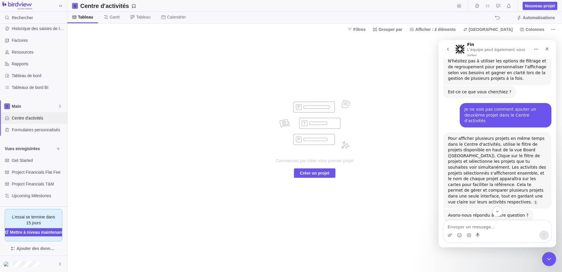
click at [36, 116] on span "Centre d'activités" at bounding box center [38, 118] width 53 height 6
click at [495, 233] on div "Intercom Messenger" at bounding box center [497, 234] width 108 height 9
click at [493, 208] on button "Scroll to bottom" at bounding box center [497, 211] width 11 height 11
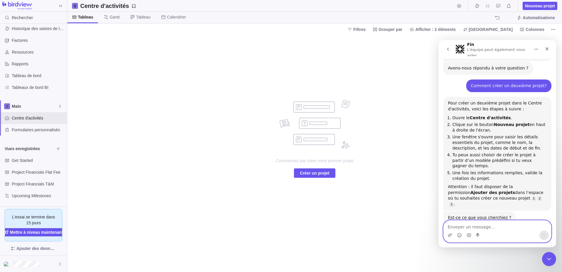
click at [496, 227] on textarea "Envoyer un message..." at bounding box center [497, 225] width 108 height 10
type textarea "Je vois comment créer un projet, mais je n'arrive pas à en avoir plus d'un en m…"
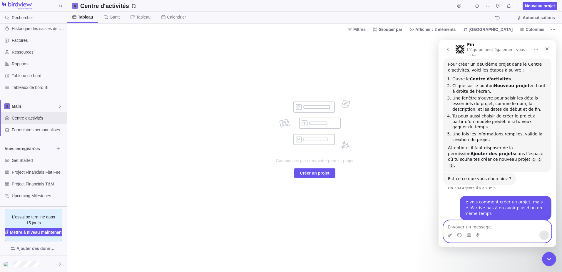
scroll to position [309, 0]
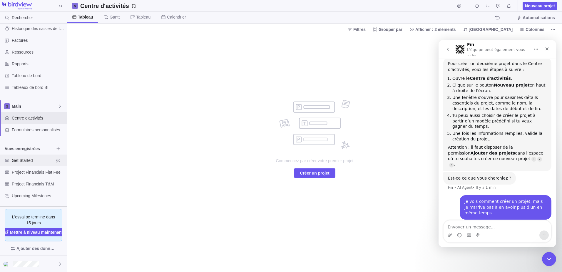
click at [29, 160] on span "Get Started" at bounding box center [33, 160] width 42 height 6
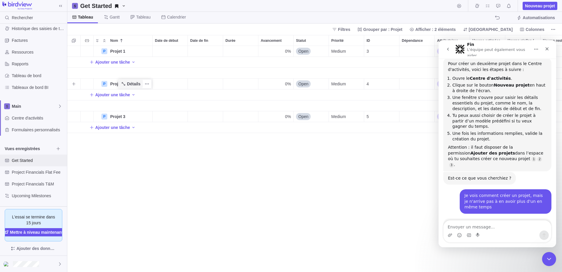
scroll to position [419, 0]
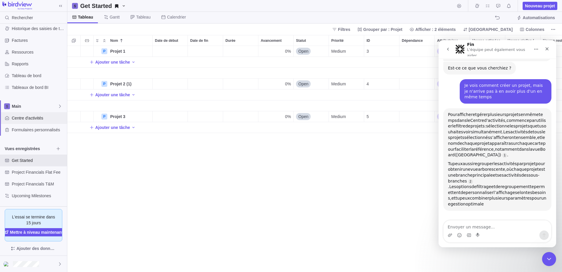
click at [20, 117] on span "Centre d'activités" at bounding box center [38, 118] width 53 height 6
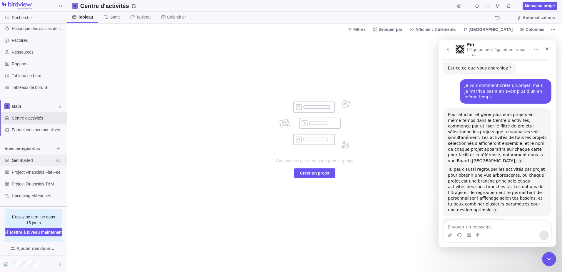
click at [37, 162] on span "Get Started" at bounding box center [33, 160] width 42 height 6
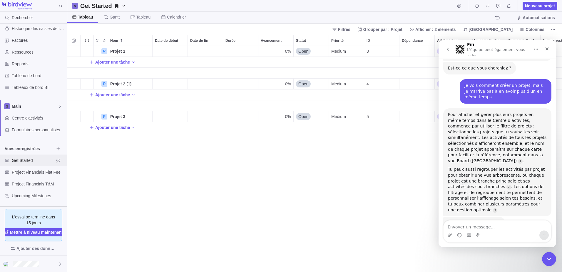
scroll to position [221, 490]
click at [124, 60] on span "Ajouter une tâche" at bounding box center [112, 62] width 35 height 6
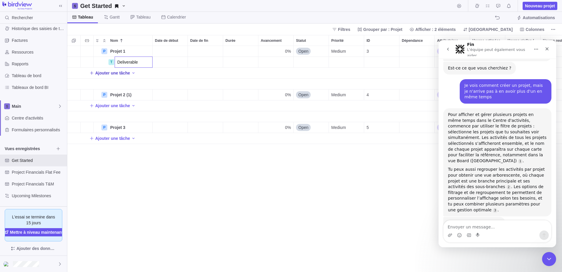
type input "Deliverable 1"
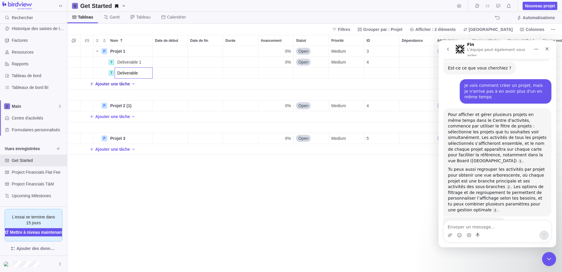
type input "Deliverable 2"
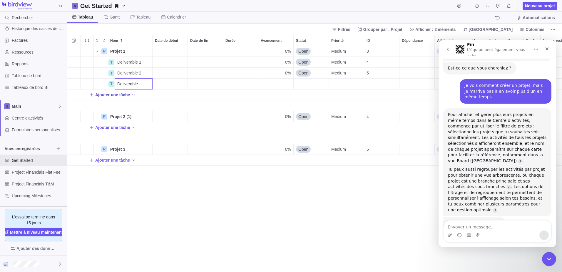
type input "Deliverable 3"
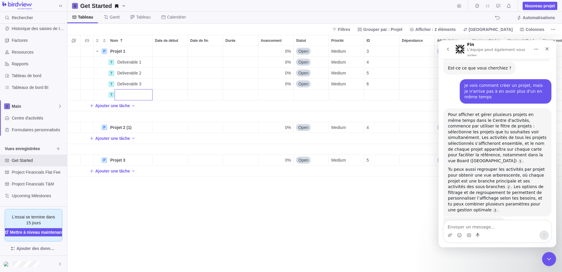
click at [118, 136] on div "P Projet 1 Détails 0% Open Medium 3 T Deliverable 1 Détails 0% Open Medium 4 T …" at bounding box center [314, 159] width 495 height 226
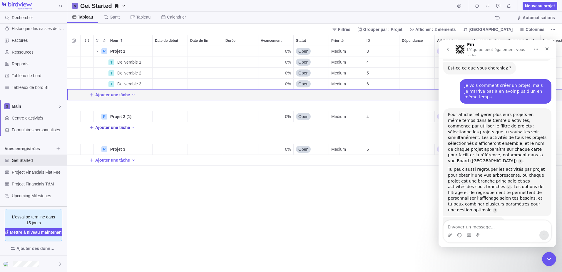
click at [119, 126] on span "Ajouter une tâche" at bounding box center [112, 127] width 35 height 6
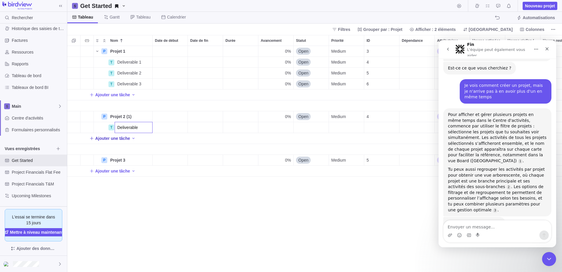
type input "Deliverable 2"
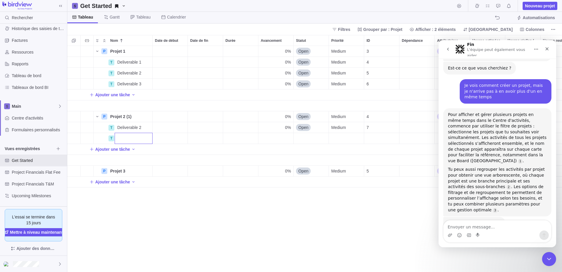
click at [169, 201] on div "P Projet 1 Détails 0% Open Medium 3 T Deliverable 1 Détails 0% Open Medium 4 T …" at bounding box center [314, 159] width 495 height 226
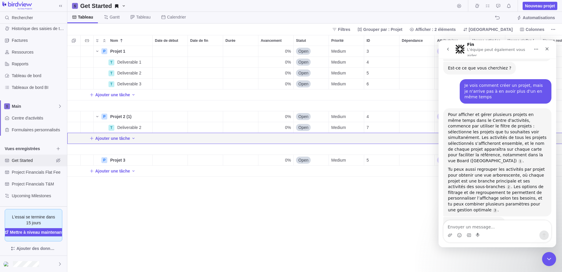
click at [34, 162] on span "Get Started" at bounding box center [33, 160] width 42 height 6
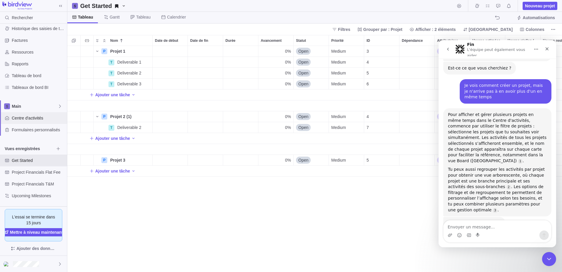
click at [29, 114] on div "Centre d'activités" at bounding box center [33, 118] width 67 height 12
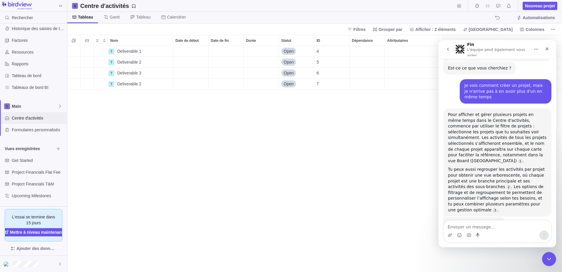
scroll to position [221, 490]
click at [87, 16] on span "Tableau" at bounding box center [85, 17] width 15 height 6
click at [402, 29] on span "Grouper par" at bounding box center [390, 29] width 24 height 6
click at [427, 54] on span "Portefeuille" at bounding box center [426, 51] width 21 height 6
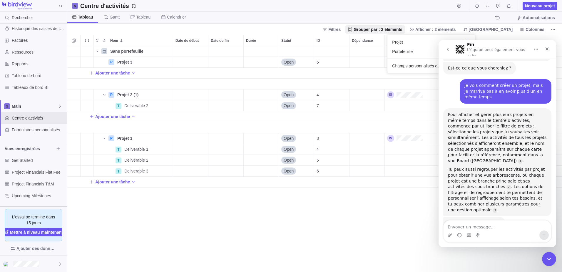
click at [253, 224] on body "Rechercher Historique des saisies de temps Factures Ressources Rapports Tableau…" at bounding box center [281, 136] width 562 height 272
click at [402, 29] on span "Grouper par : 2 éléments" at bounding box center [377, 29] width 49 height 6
click at [410, 67] on div "Champs personnalisés du projet" at bounding box center [431, 66] width 78 height 6
click at [402, 31] on span "Grouper par : 2 éléments" at bounding box center [377, 29] width 49 height 6
click at [402, 28] on span "Grouper par : 2 éléments" at bounding box center [377, 29] width 49 height 6
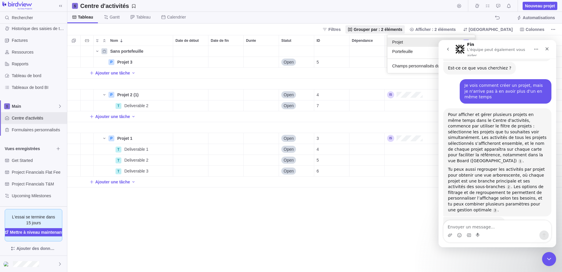
click at [406, 39] on div at bounding box center [436, 42] width 67 height 6
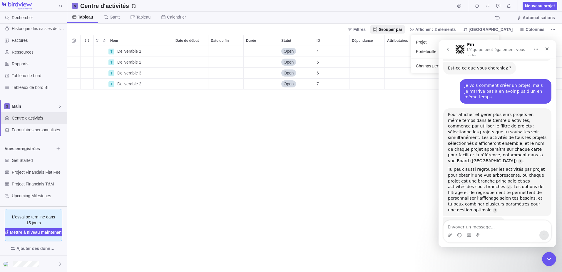
click at [226, 136] on body "Rechercher Historique des saisies de temps Factures Ressources Rapports Tableau…" at bounding box center [281, 136] width 562 height 272
click at [402, 28] on span "Grouper par" at bounding box center [390, 29] width 24 height 6
click at [400, 24] on body "Rechercher Historique des saisies de temps Factures Ressources Rapports Tableau…" at bounding box center [281, 136] width 562 height 272
click at [366, 28] on span "Filtres" at bounding box center [359, 29] width 12 height 6
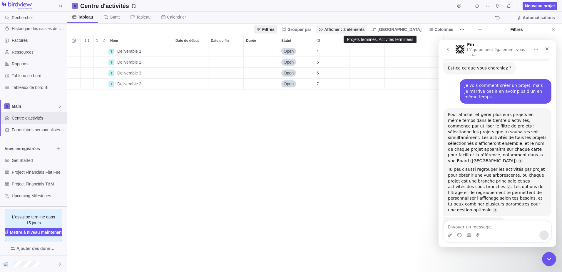
click at [365, 29] on span "Afficher : 2 éléments" at bounding box center [344, 29] width 41 height 6
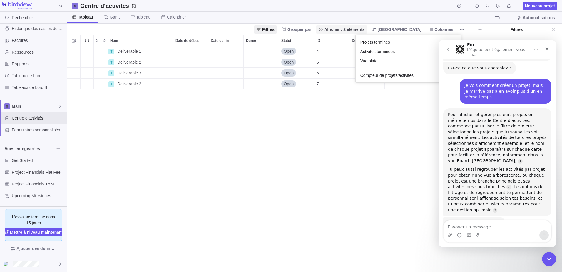
click at [365, 29] on span "Afficher : 2 éléments" at bounding box center [344, 29] width 41 height 6
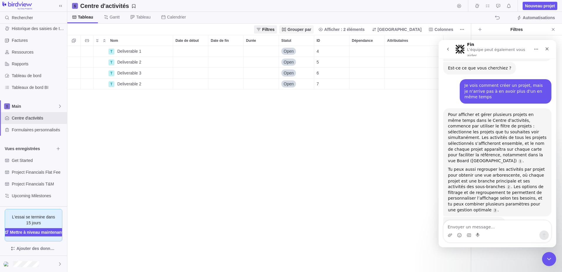
click at [311, 29] on span "Grouper par" at bounding box center [299, 29] width 24 height 6
click at [274, 29] on span "Filtres" at bounding box center [268, 29] width 12 height 6
click at [312, 28] on div "Filtres Grouper par Afficher : 2 éléments Trier Colonnes" at bounding box center [314, 29] width 495 height 11
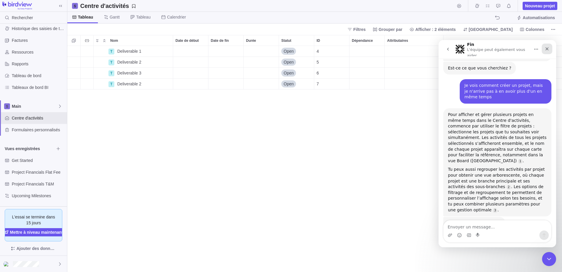
click at [547, 48] on icon "Fermer" at bounding box center [546, 48] width 3 height 3
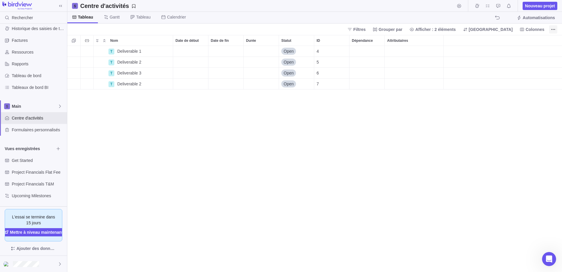
scroll to position [405, 0]
click at [524, 30] on icon at bounding box center [522, 29] width 5 height 5
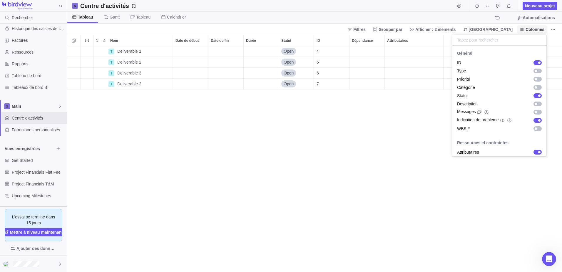
click at [524, 30] on icon at bounding box center [522, 29] width 5 height 5
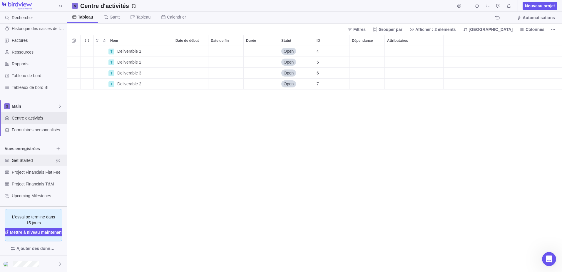
click at [18, 156] on div "Get Started" at bounding box center [33, 160] width 67 height 12
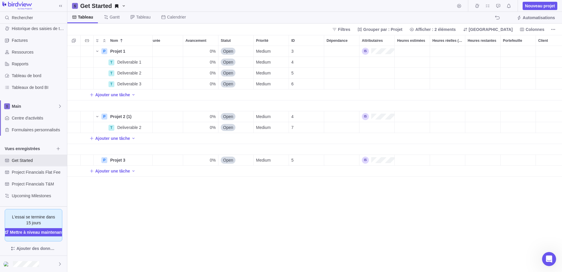
scroll to position [0, 76]
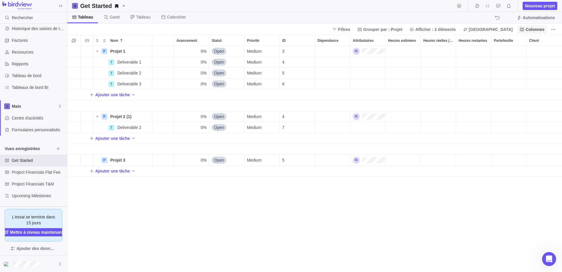
click at [537, 26] on span "Colonnes" at bounding box center [531, 29] width 29 height 8
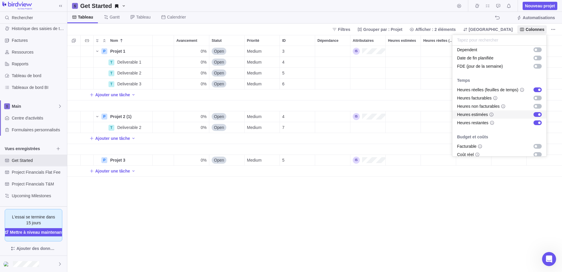
click at [538, 114] on div "grid" at bounding box center [539, 114] width 2 height 2
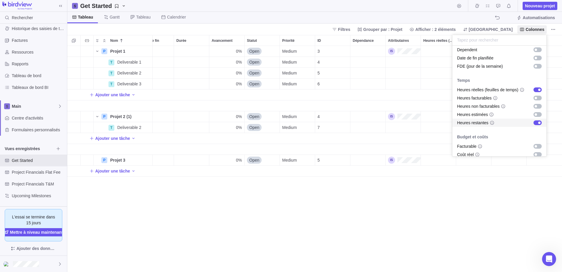
click at [534, 121] on div "grid" at bounding box center [537, 122] width 8 height 5
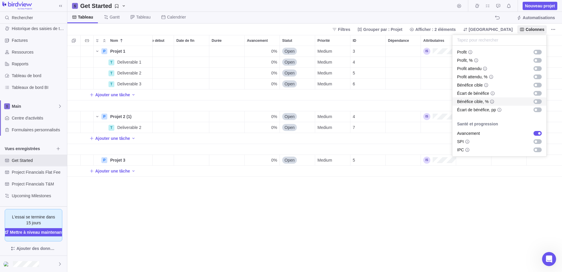
click at [420, 215] on body "Rechercher Historique des saisies de temps Factures Ressources Rapports Tableau…" at bounding box center [281, 136] width 562 height 272
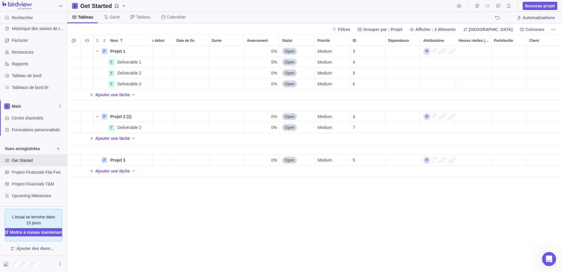
click at [315, 205] on div "P Projet 1 Détails 0% Open Medium 3 T Deliverable 1 Détails 0% Open Medium 4 T …" at bounding box center [314, 159] width 495 height 226
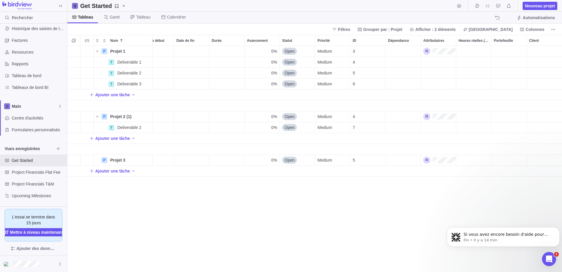
scroll to position [0, 0]
drag, startPoint x: 333, startPoint y: 206, endPoint x: 342, endPoint y: 206, distance: 8.5
click at [333, 206] on div "P Projet 1 Détails 0% Open Medium 3 T Deliverable 1 Détails 0% Open Medium 4 T …" at bounding box center [314, 159] width 495 height 226
click at [325, 227] on div "P Projet 1 Détails 0% Open Medium 3 T Deliverable 1 Détails 0% Open Medium 4 T …" at bounding box center [314, 159] width 495 height 226
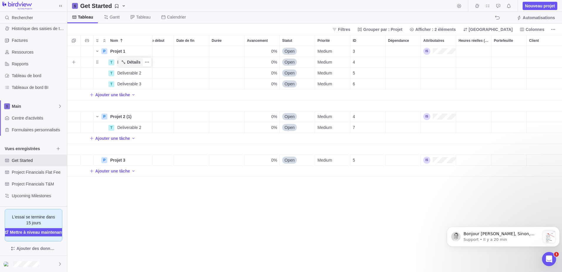
click at [125, 59] on span "Détails" at bounding box center [131, 62] width 24 height 8
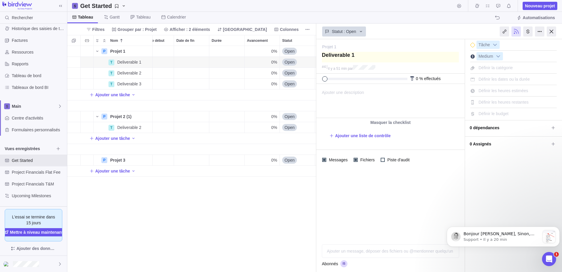
type textarea "T"
type textarea "TA"
type textarea "TA0"
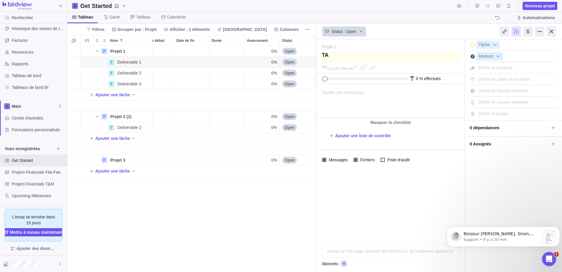
type textarea "TA0"
type textarea "TA01"
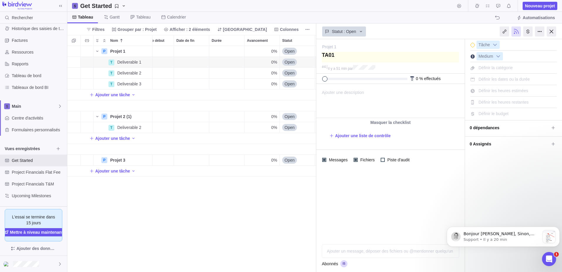
type textarea "TA01 D"
type textarea "TA01 De"
type textarea "TA01 Del"
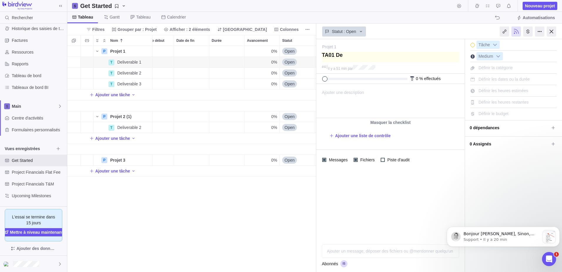
type textarea "TA01 Del"
type textarea "TA01 Deli"
type textarea "TA01 Deliv"
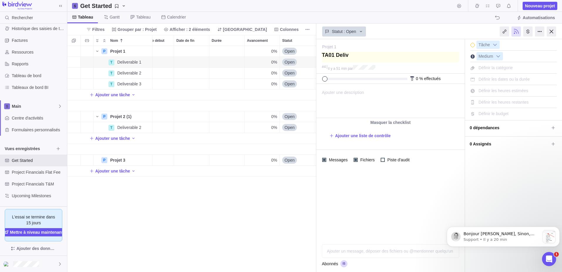
type textarea "TA01 Delive"
type textarea "TA01 Deliver"
type textarea "TA01 Delivera"
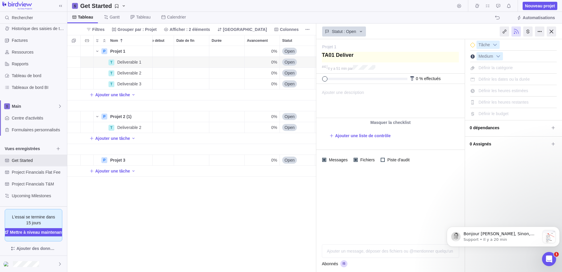
type textarea "TA01 Delivera"
type textarea "TA01 Deliverab"
type textarea "TA01 Deliverabl"
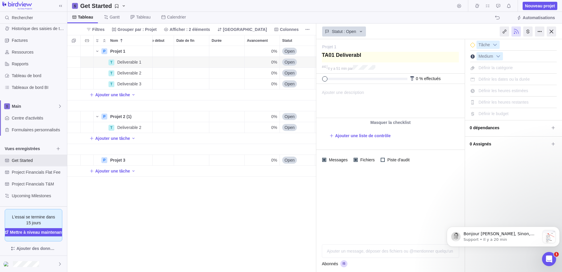
type textarea "TA01 Deliverable"
type textarea "TA01 Deliverable 1"
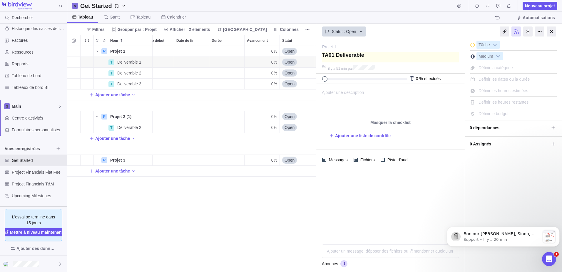
type textarea "TA01 Deliverable 1"
click at [147, 68] on div "Deliverable 2" at bounding box center [133, 73] width 37 height 11
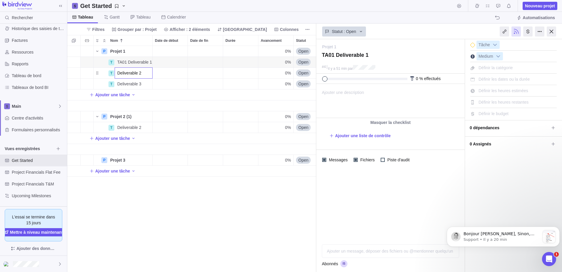
click at [386, 51] on body "Rechercher Historique des saisies de temps Factures Ressources Rapports Tableau…" at bounding box center [281, 136] width 562 height 272
drag, startPoint x: 373, startPoint y: 55, endPoint x: 273, endPoint y: 55, distance: 99.9
click at [273, 55] on div "Get Started Nouveau projet Tableau Gantt Tableau Calendrier Automatisations Fil…" at bounding box center [314, 136] width 495 height 272
type textarea "T"
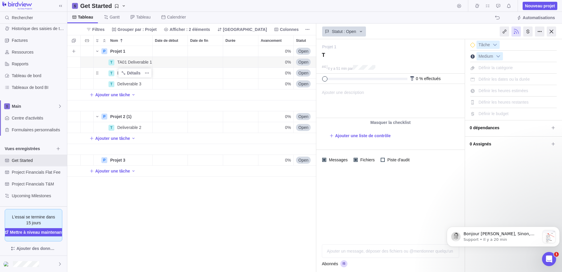
type textarea "TA"
type textarea "TA0"
type textarea "TA02"
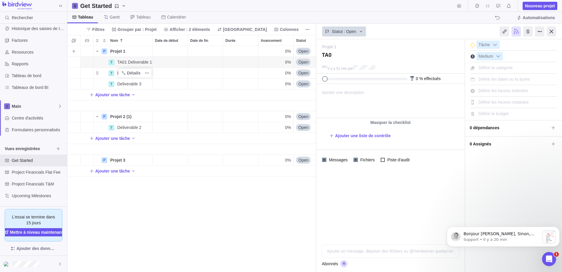
type textarea "TA02"
type textarea "TA02 D"
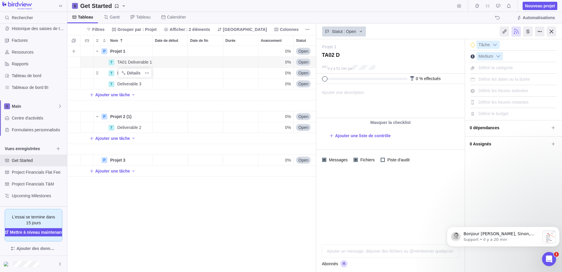
type textarea "TA02 De"
type textarea "TA02 Del"
type textarea "TA02 Deli"
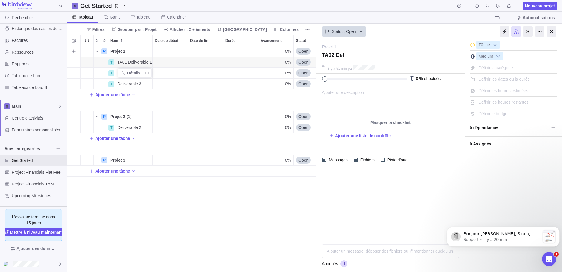
type textarea "TA02 Deli"
type textarea "TA02 Deliv"
type textarea "TA02 Delive"
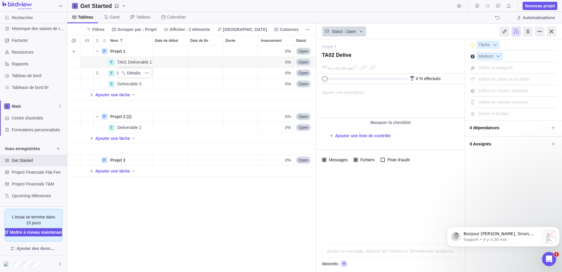
type textarea "TA02 Delivea"
type textarea "TA02 Deliveab"
type textarea "TA02 Deliveabl"
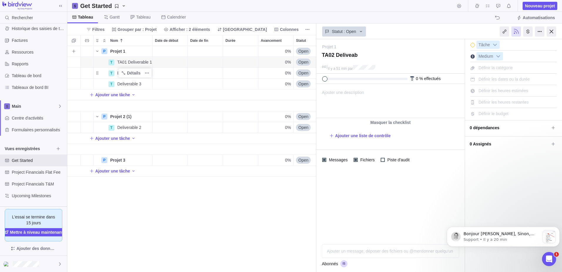
type textarea "TA02 Deliveabl"
type textarea "TA02 Deliveable"
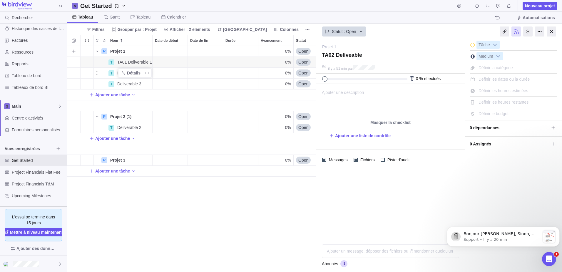
type textarea "TA02 Deliveable"
type textarea "TA02 Deliveabl"
type textarea "TA02 Deliveab"
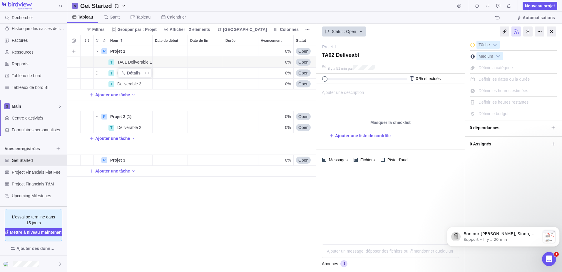
type textarea "TA02 Deliveab"
type textarea "TA02 Delivea"
type textarea "TA02 Delive"
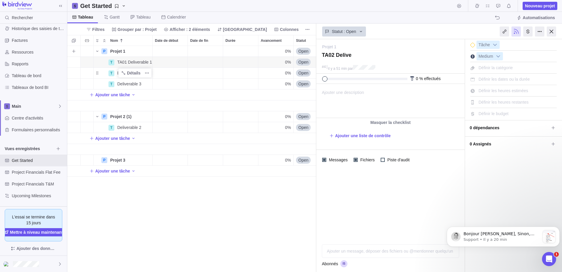
type textarea "TA02 Deliv"
type textarea "TA02 Delive"
drag, startPoint x: 326, startPoint y: 78, endPoint x: 338, endPoint y: 79, distance: 12.6
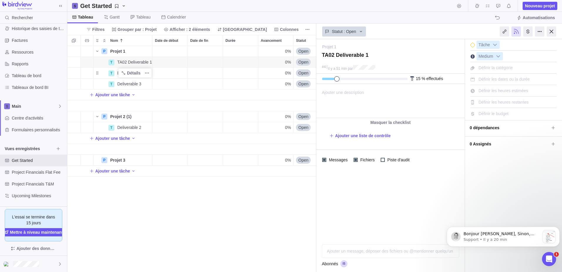
click at [338, 79] on span at bounding box center [336, 78] width 5 height 5
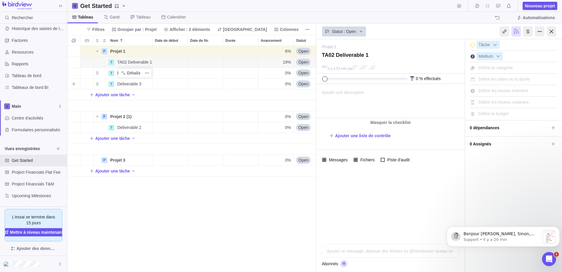
drag, startPoint x: 339, startPoint y: 79, endPoint x: 299, endPoint y: 78, distance: 40.0
click at [299, 78] on div "Get Started Nouveau projet Tableau Gantt Tableau Calendrier Automatisations Fil…" at bounding box center [314, 136] width 495 height 272
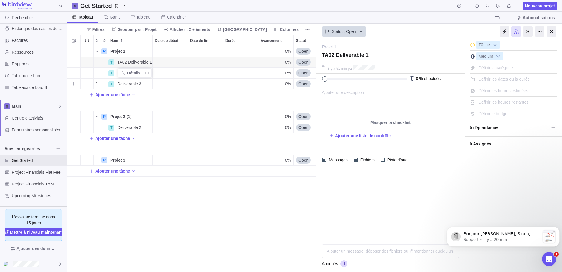
drag, startPoint x: 323, startPoint y: 79, endPoint x: 294, endPoint y: 78, distance: 29.1
click at [294, 78] on div "Get Started Nouveau projet Tableau Gantt Tableau Calendrier Automatisations Fil…" at bounding box center [314, 136] width 495 height 272
click at [484, 71] on div "Définir la catégorie" at bounding box center [495, 67] width 38 height 8
click at [516, 65] on input "text" at bounding box center [513, 67] width 75 height 8
click at [519, 56] on div "Medium" at bounding box center [513, 56] width 86 height 8
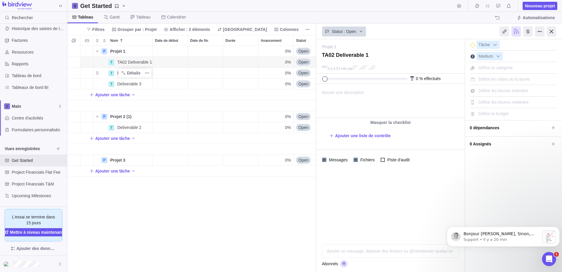
click at [162, 195] on div "P Projet 1 Détails 0% Open Medium 3 T TA02 Deliverable 1 Détails 0% Open Medium…" at bounding box center [191, 159] width 249 height 226
click at [550, 32] on div at bounding box center [551, 31] width 9 height 10
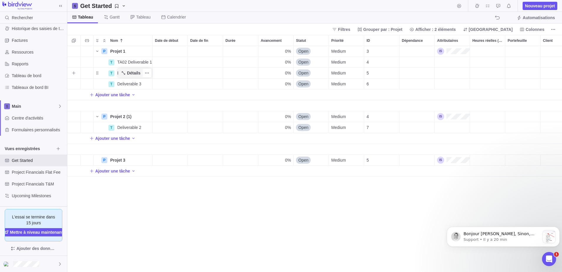
click at [129, 75] on span "Détails" at bounding box center [134, 73] width 14 height 6
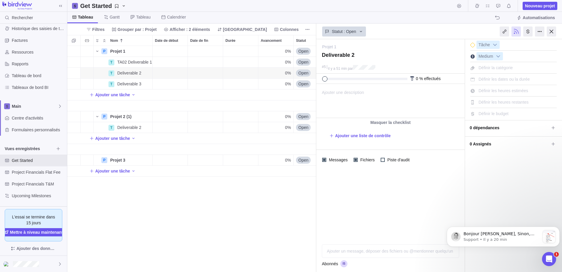
drag, startPoint x: 169, startPoint y: 224, endPoint x: 169, endPoint y: 208, distance: 15.6
click at [169, 224] on div "P Projet 1 Détails 0% Open Medium 3 T TA02 Deliverable 1 Détails 0% Open Medium…" at bounding box center [191, 159] width 249 height 226
click at [361, 53] on textarea at bounding box center [390, 57] width 137 height 11
drag, startPoint x: 367, startPoint y: 54, endPoint x: 304, endPoint y: 54, distance: 62.9
click at [304, 54] on div "Get Started Nouveau projet Tableau Gantt Tableau Calendrier Automatisations Fil…" at bounding box center [314, 136] width 495 height 272
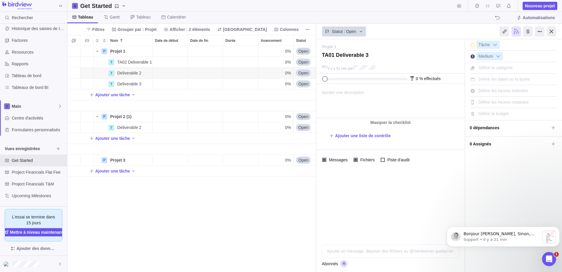
click at [495, 200] on div "J'ai terminé Tâche Medium Définir la catégorie Définir les dates ou la durée Dé…" at bounding box center [513, 155] width 97 height 232
click at [530, 237] on p "Support • Il y a 21 min" at bounding box center [501, 239] width 76 height 5
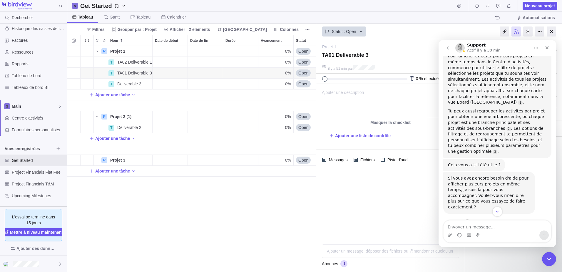
scroll to position [555, 0]
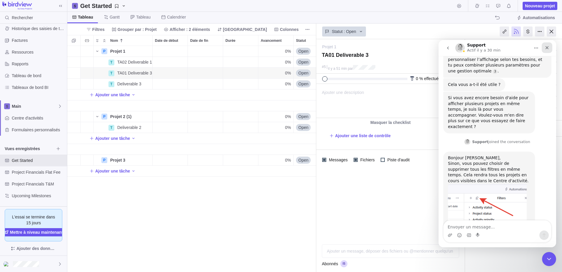
click at [547, 48] on icon "Fermer" at bounding box center [546, 47] width 3 height 3
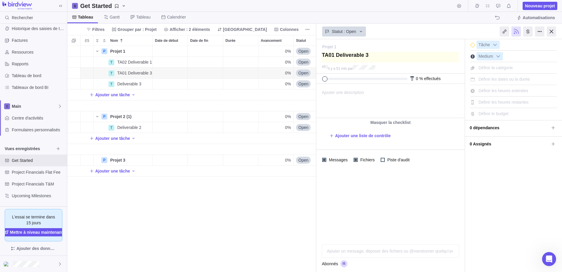
click at [397, 60] on textarea at bounding box center [390, 57] width 137 height 11
click at [549, 31] on div at bounding box center [551, 31] width 9 height 10
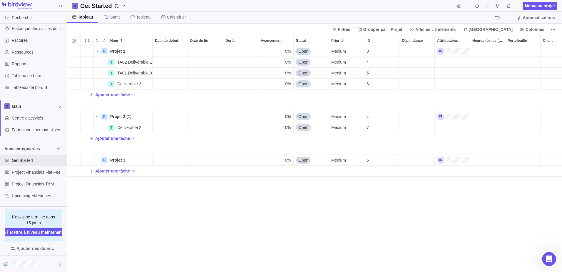
click at [124, 225] on div "P Projet 1 Détails 0% Open Medium 3 T TA02 Deliverable 1 Détails 0% Open Medium…" at bounding box center [314, 159] width 495 height 226
click at [230, 199] on div "P Projet 1 Détails 0% Open Medium 3 T TA02 Deliverable 1 Détails 0% Open Medium…" at bounding box center [314, 159] width 495 height 226
click at [125, 74] on icon "Nom" at bounding box center [123, 73] width 5 height 5
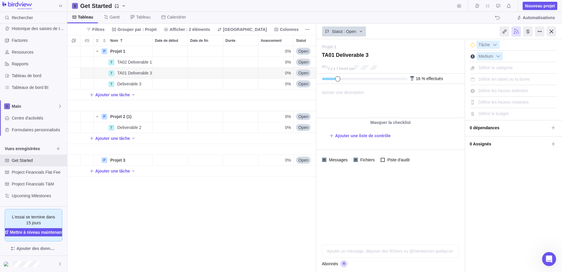
drag, startPoint x: 326, startPoint y: 80, endPoint x: 346, endPoint y: 80, distance: 19.7
click at [340, 80] on span at bounding box center [337, 78] width 5 height 5
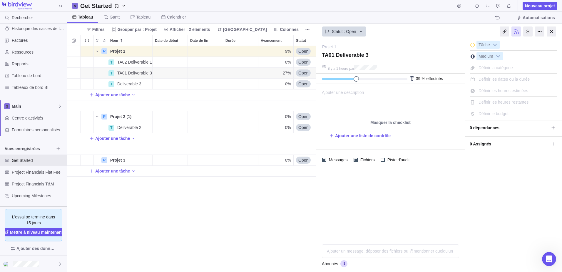
drag, startPoint x: 346, startPoint y: 80, endPoint x: 353, endPoint y: 79, distance: 7.1
click at [353, 79] on div at bounding box center [362, 79] width 81 height 2
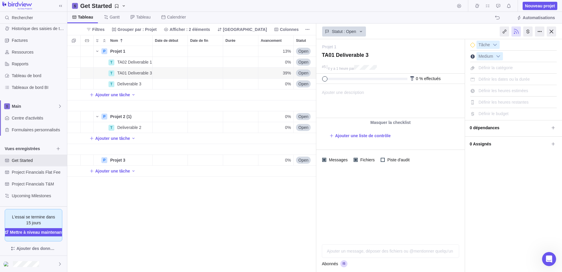
drag, startPoint x: 356, startPoint y: 78, endPoint x: 319, endPoint y: 78, distance: 36.4
click at [319, 78] on div "0 % effectués" at bounding box center [390, 78] width 148 height 10
click at [549, 33] on div at bounding box center [551, 31] width 9 height 10
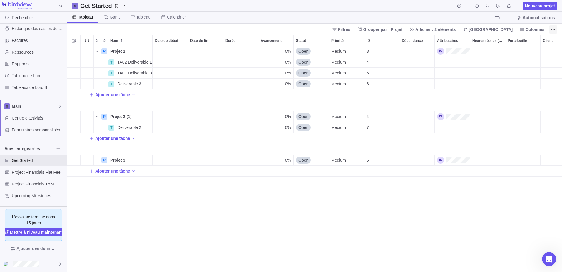
click at [554, 30] on icon "Plus d’actions" at bounding box center [553, 29] width 5 height 5
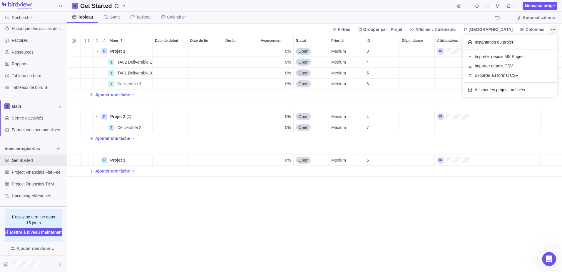
click at [554, 30] on icon "Plus d’actions" at bounding box center [553, 29] width 5 height 5
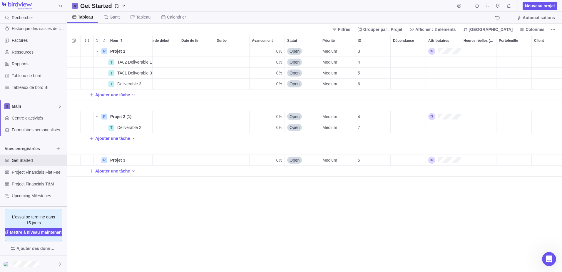
scroll to position [0, 14]
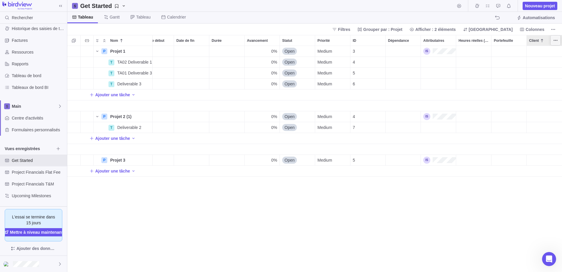
click at [554, 40] on icon "Plus d’actions" at bounding box center [555, 40] width 5 height 5
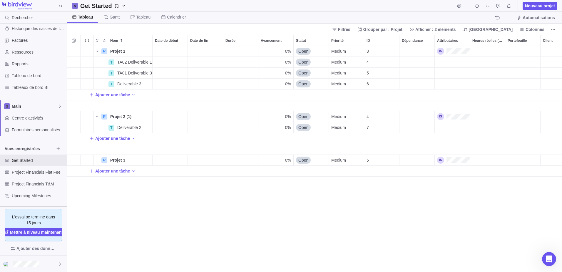
click at [339, 243] on div "P Projet 1 Détails 0% Open Medium 3 T TA02 Deliverable 1 Détails 0% Open Medium…" at bounding box center [314, 159] width 495 height 226
click at [542, 19] on span "Automatisations" at bounding box center [538, 18] width 32 height 6
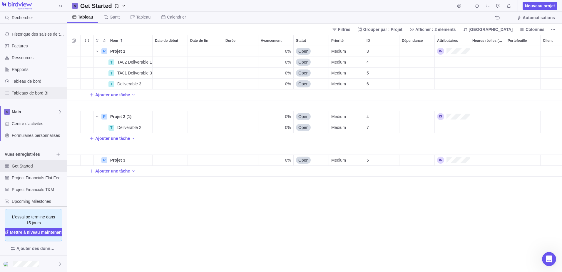
click at [26, 95] on span "Tableaux de bord BI" at bounding box center [38, 93] width 53 height 6
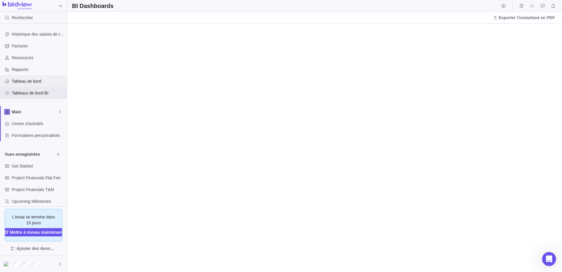
click at [36, 84] on div "Tableau de bord" at bounding box center [33, 81] width 67 height 12
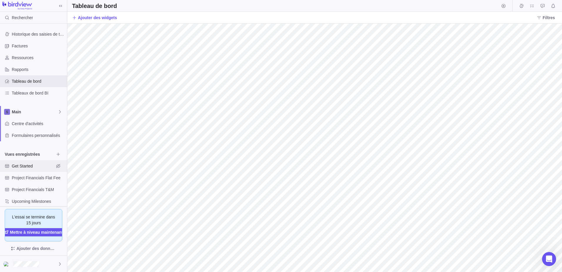
click at [32, 163] on span "Get Started" at bounding box center [33, 166] width 42 height 6
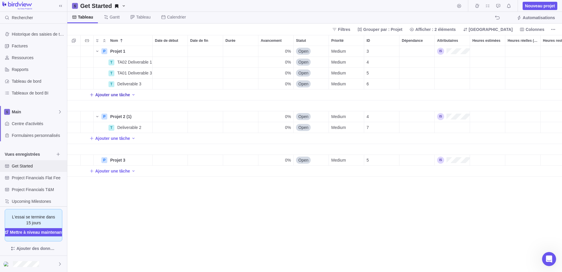
scroll to position [221, 490]
click at [201, 207] on div "P Projet 1 Détails 0% Open Medium 3 T TA02 Deliverable 1 Détails 0% Open Medium…" at bounding box center [314, 159] width 495 height 226
click at [394, 230] on div "P Projet 1 Détails 0% Open Medium 3 T TA02 Deliverable 1 Détails 0% Open Medium…" at bounding box center [314, 159] width 495 height 226
click at [40, 230] on span "Mettre à niveau maintenant" at bounding box center [36, 232] width 53 height 6
click at [31, 93] on span "Tableaux de bord BI" at bounding box center [38, 93] width 53 height 6
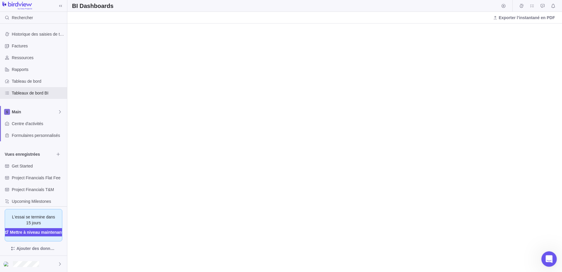
click at [550, 258] on icon "Ouvrir le Messenger Intercom" at bounding box center [548, 258] width 10 height 10
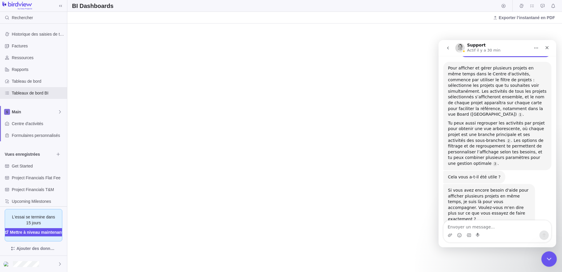
scroll to position [555, 0]
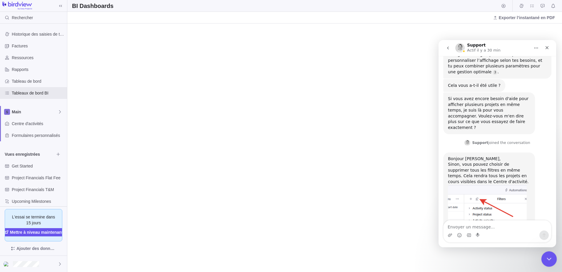
click at [550, 258] on icon "Fermer le Messenger Intercom" at bounding box center [547, 257] width 7 height 7
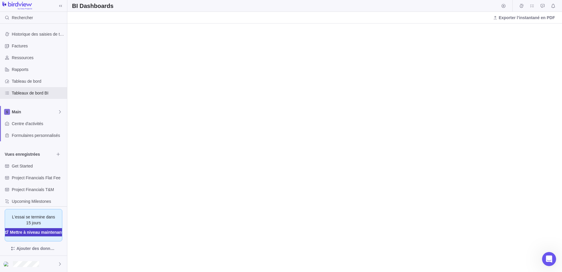
click at [28, 233] on span "Mettre à niveau maintenant" at bounding box center [36, 232] width 53 height 6
click at [548, 255] on icon "Ouvrir le Messenger Intercom" at bounding box center [548, 258] width 10 height 10
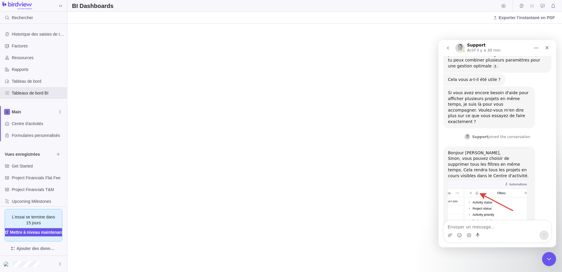
scroll to position [578, 0]
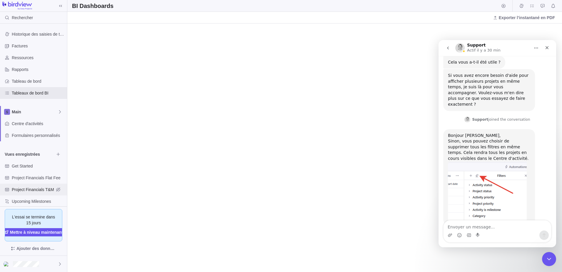
click at [43, 190] on span "Project Financials T&M" at bounding box center [33, 189] width 42 height 6
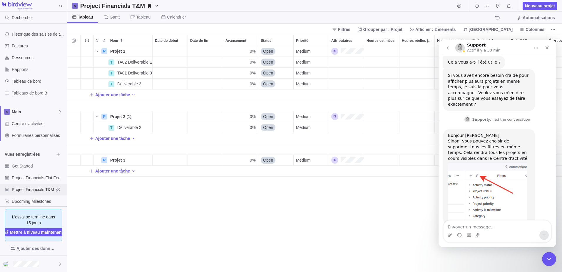
scroll to position [221, 490]
click at [39, 180] on div "Project Financials Flat Fee" at bounding box center [33, 178] width 67 height 12
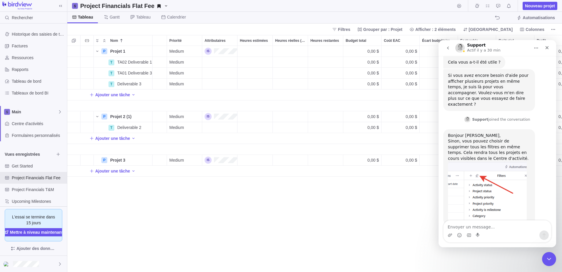
scroll to position [0, 136]
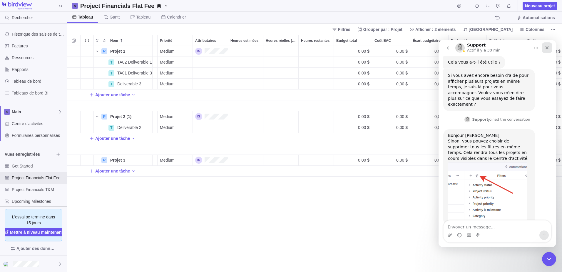
click at [545, 48] on icon "Fermer" at bounding box center [546, 47] width 5 height 5
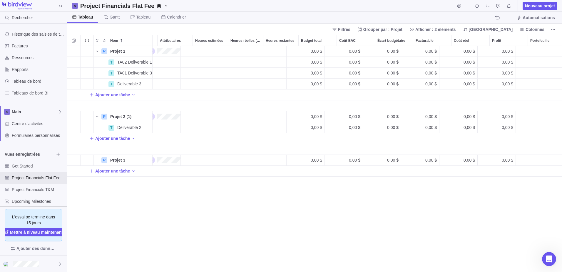
scroll to position [0, 208]
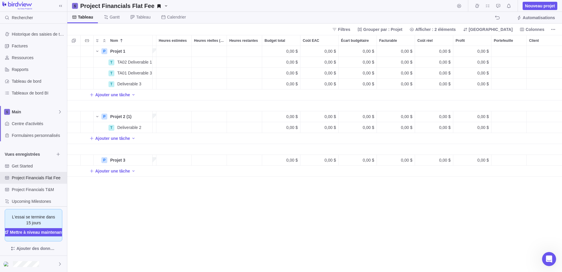
click at [138, 228] on div "P Projet 1 Détails 0% Open Medium 0,00 $ 0,00 $ 0,00 $ 0,00 $ 0,00 $ 0,00 $ T T…" at bounding box center [314, 159] width 495 height 226
click at [123, 50] on icon "Nom" at bounding box center [123, 50] width 3 height 3
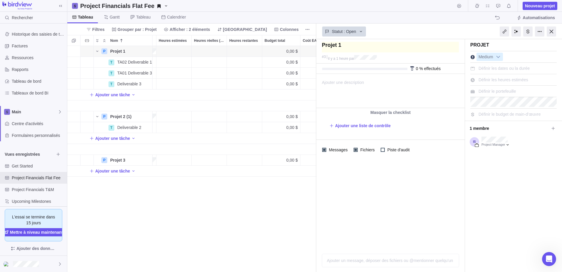
click at [354, 42] on textarea at bounding box center [390, 47] width 137 height 11
drag, startPoint x: 354, startPoint y: 42, endPoint x: 283, endPoint y: 31, distance: 72.2
click at [283, 31] on div "Project Financials Flat Fee Nouveau projet Tableau Gantt Tableau Calendrier Aut…" at bounding box center [314, 136] width 495 height 272
click at [552, 35] on div at bounding box center [551, 31] width 9 height 10
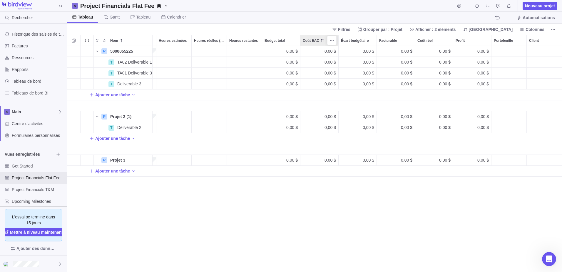
scroll to position [221, 490]
click at [132, 63] on span "Détails" at bounding box center [134, 62] width 14 height 6
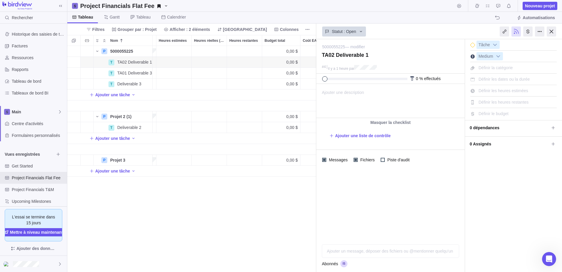
click at [396, 50] on div "5000055225 — modifier" at bounding box center [389, 44] width 135 height 11
drag, startPoint x: 391, startPoint y: 56, endPoint x: 287, endPoint y: 56, distance: 104.0
click at [287, 56] on div "Project Financials Flat Fee Nouveau projet Tableau Gantt Tableau Calendrier Aut…" at bounding box center [314, 136] width 495 height 272
click at [405, 198] on div at bounding box center [390, 205] width 148 height 70
click at [374, 134] on span "Ajouter une liste de contrôle" at bounding box center [363, 136] width 56 height 6
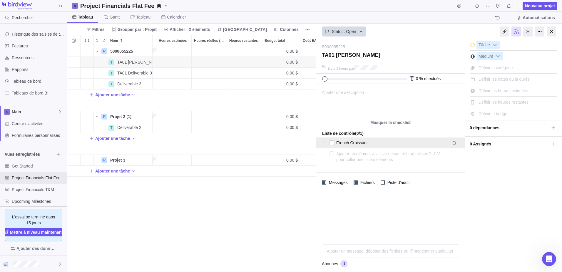
click at [373, 140] on textarea "French Croissant" at bounding box center [391, 142] width 110 height 8
click at [420, 141] on textarea "French Croissant" at bounding box center [391, 142] width 110 height 8
click at [506, 168] on div "J'ai terminé Tâche Medium Définir la catégorie Définir les dates ou la durée Dé…" at bounding box center [513, 155] width 97 height 232
click at [526, 31] on div at bounding box center [527, 31] width 9 height 10
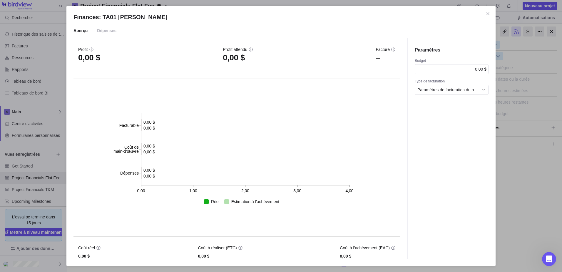
click at [226, 67] on div "Profit attendu 0,00 $" at bounding box center [238, 59] width 30 height 27
click at [487, 13] on icon "Fermer" at bounding box center [487, 13] width 5 height 5
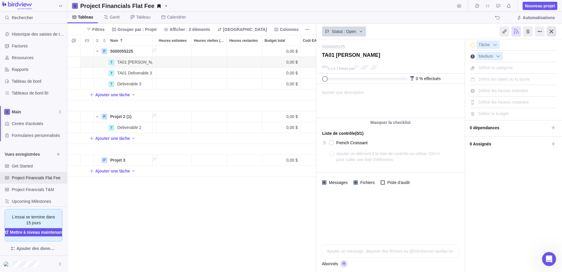
click at [552, 32] on div at bounding box center [551, 31] width 9 height 10
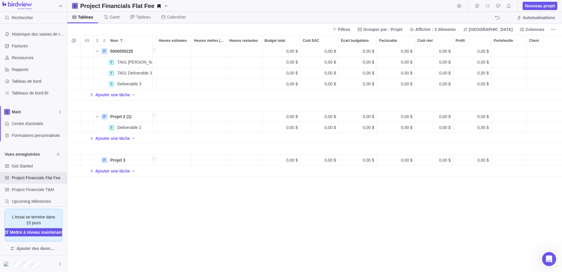
click at [193, 242] on div "P 5000055225 Détails 0% Open Medium 0,00 $ 0,00 $ 0,00 $ 0,00 $ 0,00 $ 0,00 $ T…" at bounding box center [314, 159] width 495 height 226
drag, startPoint x: 156, startPoint y: 40, endPoint x: 219, endPoint y: 42, distance: 62.6
click at [195, 41] on div at bounding box center [194, 40] width 1 height 11
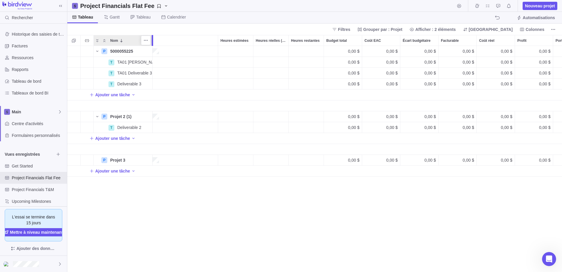
drag, startPoint x: 152, startPoint y: 39, endPoint x: 188, endPoint y: 42, distance: 35.9
click at [155, 40] on div at bounding box center [153, 40] width 5 height 11
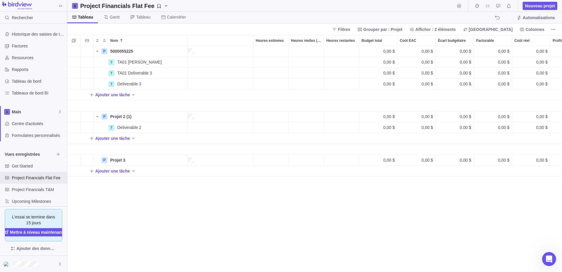
scroll to position [0, 3]
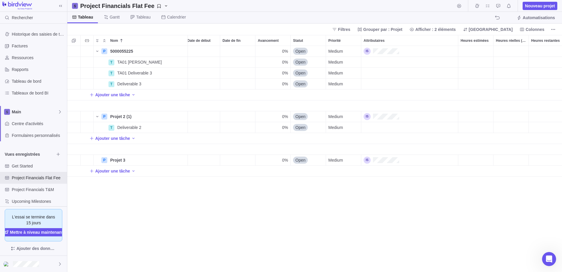
click at [234, 204] on div "P 5000055225 Détails 0% Open Medium 0,00 $ 0,00 $ 0,00 $ 0,00 $ 0,00 $ 0,00 $ T…" at bounding box center [314, 159] width 495 height 226
click at [131, 65] on div "TA01 [PERSON_NAME]" at bounding box center [151, 62] width 73 height 11
click at [111, 63] on div "P 5000055225 Détails 0% Open Medium 0,00 $ 0,00 $ 0,00 $ 0,00 $ 0,00 $ 0,00 $ T…" at bounding box center [314, 159] width 495 height 226
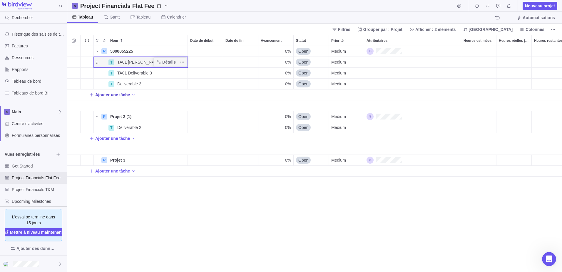
click at [92, 94] on icon "Add New" at bounding box center [91, 94] width 5 height 5
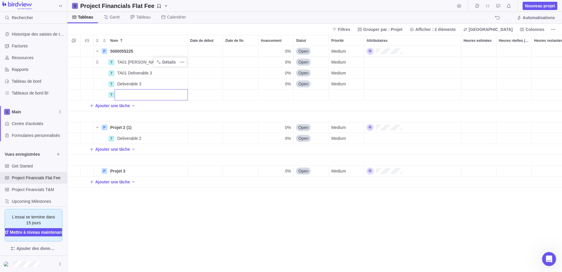
click at [124, 106] on div "P 5000055225 Détails 0% Open Medium 0,00 $ 0,00 $ 0,00 $ 0,00 $ 0,00 $ 0,00 $ T…" at bounding box center [314, 159] width 495 height 226
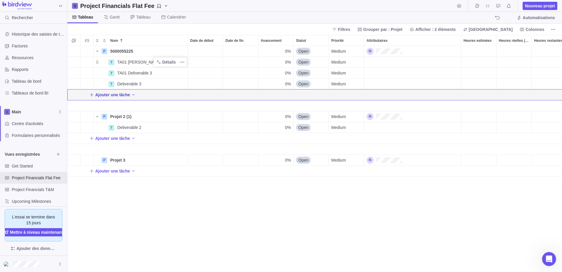
click at [125, 93] on span "Ajouter une tâche" at bounding box center [112, 95] width 35 height 6
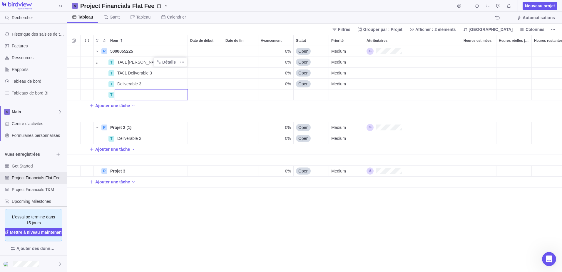
click at [238, 217] on div "P 5000055225 Détails 0% Open Medium 0,00 $ 0,00 $ 0,00 $ 0,00 $ 0,00 $ 0,00 $ T…" at bounding box center [314, 159] width 495 height 226
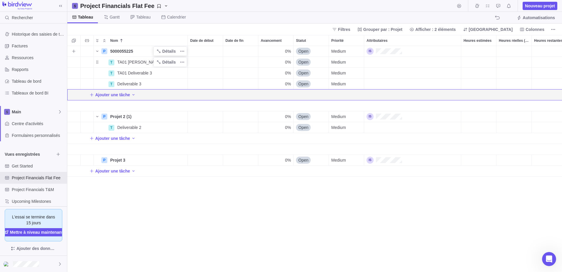
click at [127, 49] on span "5000055225" at bounding box center [121, 51] width 23 height 6
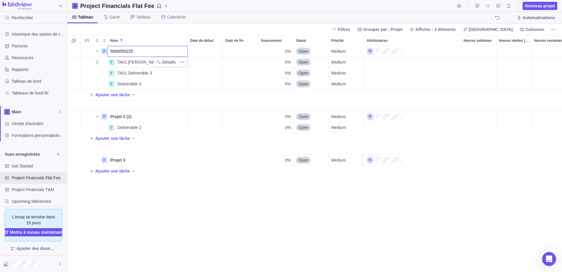
click at [140, 50] on input "5000055225" at bounding box center [148, 51] width 80 height 11
click at [148, 65] on div "TA01 [PERSON_NAME]" at bounding box center [151, 62] width 73 height 11
click at [190, 47] on div "P 5000055225 TA01 Jenn Détails 0% Open Medium 0,00 $ 0,00 $ 0,00 $ 0,00 $ 0,00 …" at bounding box center [314, 159] width 495 height 226
click at [272, 48] on div "0%" at bounding box center [275, 51] width 35 height 11
click at [121, 60] on span "TA01 [PERSON_NAME]" at bounding box center [139, 62] width 44 height 6
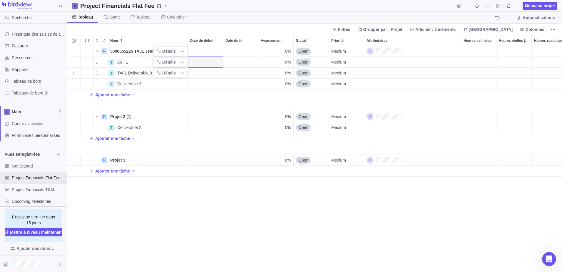
click at [123, 74] on span "TA01 Deliverable 3" at bounding box center [134, 73] width 35 height 6
click at [125, 82] on div "P 5000055225 TA01 Jenn Détails 0% Open Medium 0,00 $ 0,00 $ 0,00 $ 0,00 $ 0,00 …" at bounding box center [314, 159] width 495 height 226
click at [195, 203] on div "P 5000055225 TA01 Jenn Détails 0% Open Medium 0,00 $ 0,00 $ 0,00 $ 0,00 $ 0,00 …" at bounding box center [314, 159] width 495 height 226
click at [286, 50] on span "0%" at bounding box center [288, 51] width 6 height 6
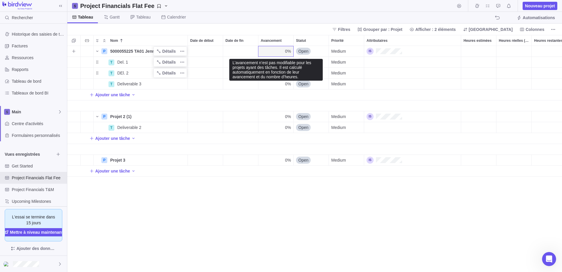
click at [282, 50] on div "0%" at bounding box center [275, 51] width 35 height 11
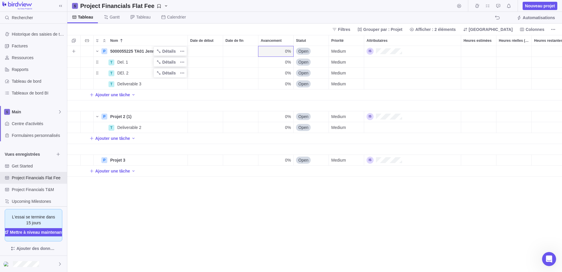
click at [285, 53] on span "0%" at bounding box center [288, 51] width 6 height 6
click at [147, 51] on span "5000055225 TA01 Jenn" at bounding box center [132, 51] width 45 height 6
click at [229, 56] on div "P 5000055225 TA01 Jenn 0% Open Medium 0,00 $ 0,00 $ 0,00 $ 0,00 $ 0,00 $ 0,00 $…" at bounding box center [314, 159] width 495 height 226
click at [269, 234] on div "P 5000055225 TA01 Jenn Détails 0% Open Medium 0,00 $ 0,00 $ 0,00 $ 0,00 $ 0,00 …" at bounding box center [314, 159] width 495 height 226
click at [483, 49] on div "Heures estimées" at bounding box center [478, 51] width 35 height 11
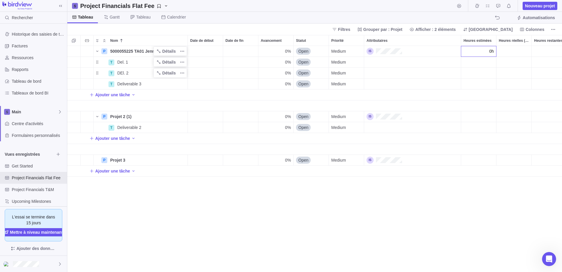
click at [485, 42] on div "Nom Date de début Date de fin Avancement Statut Priorité Attributaires Heures e…" at bounding box center [314, 153] width 495 height 237
click at [490, 41] on icon "Plus d’actions" at bounding box center [489, 40] width 1 height 1
click at [475, 48] on div "Nom Date de début Date de fin Avancement Statut Priorité Attributaires Heures e…" at bounding box center [314, 153] width 495 height 237
click at [475, 48] on div "Heures estimées" at bounding box center [478, 51] width 35 height 11
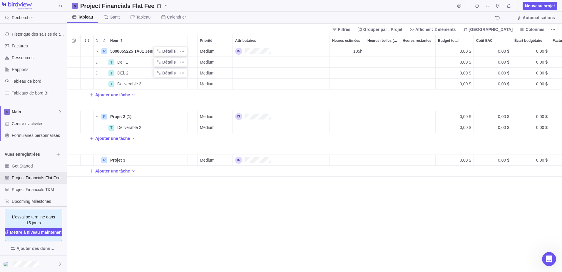
scroll to position [0, 138]
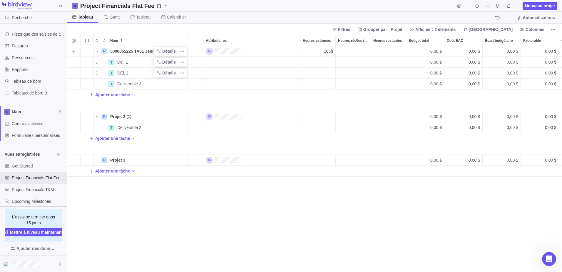
click at [388, 48] on div "Heures restantes" at bounding box center [388, 51] width 35 height 11
click at [337, 48] on div "Heures réelles (feuilles de temps)" at bounding box center [353, 51] width 35 height 11
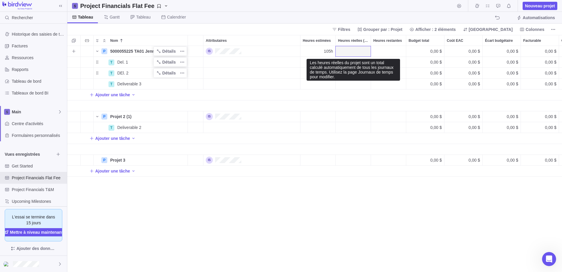
click at [357, 51] on div "Heures réelles (feuilles de temps)" at bounding box center [353, 51] width 35 height 11
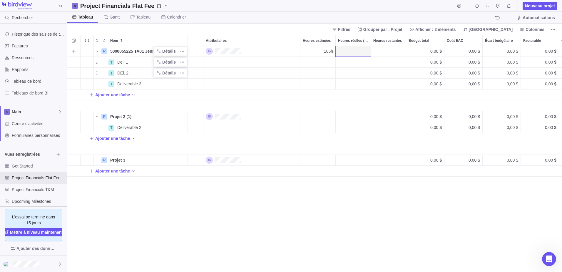
click at [397, 49] on div "Heures restantes" at bounding box center [388, 51] width 35 height 11
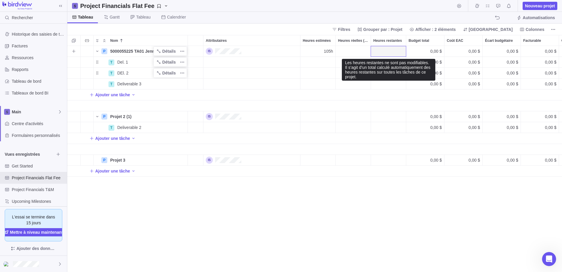
click at [393, 48] on div "Heures restantes" at bounding box center [388, 51] width 35 height 11
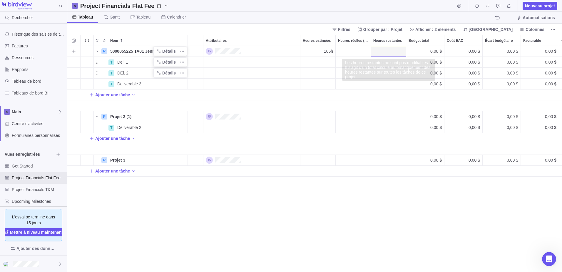
click at [418, 46] on div "0,00 $" at bounding box center [425, 51] width 38 height 11
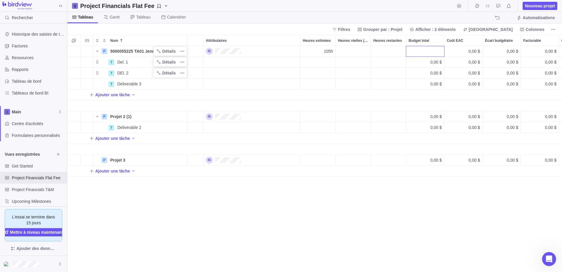
click at [462, 53] on div "P 5000055225 TA01 Jenn Détails 0% Open Medium 105h 0,00 $ 0,00 $ 0,00 $ 0,00 $ …" at bounding box center [314, 159] width 495 height 226
click at [429, 51] on div "0,00 $" at bounding box center [425, 51] width 38 height 11
click at [473, 48] on div "P 5000055225 TA01 Jenn Détails 0% Open Medium 105h 98000 0,00 $ 0,00 $ 0,00 $ 0…" at bounding box center [314, 159] width 495 height 226
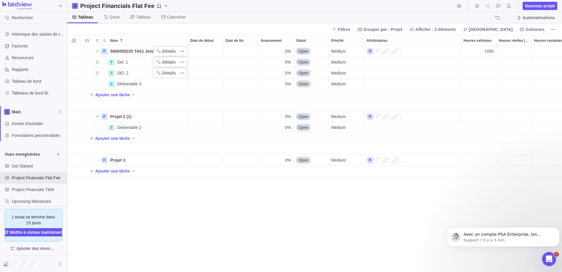
scroll to position [619, 0]
click at [552, 259] on div "Ouvrir le Messenger Intercom" at bounding box center [547, 257] width 19 height 19
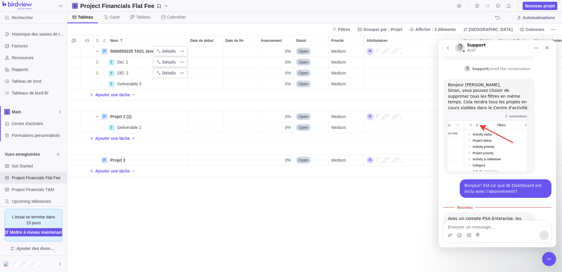
scroll to position [629, 0]
click at [525, 227] on textarea "Envoyer un message..." at bounding box center [497, 225] width 108 height 10
click at [498, 232] on link "[URL][DOMAIN_NAME]" at bounding box center [504, 234] width 46 height 5
